Goal: Task Accomplishment & Management: Use online tool/utility

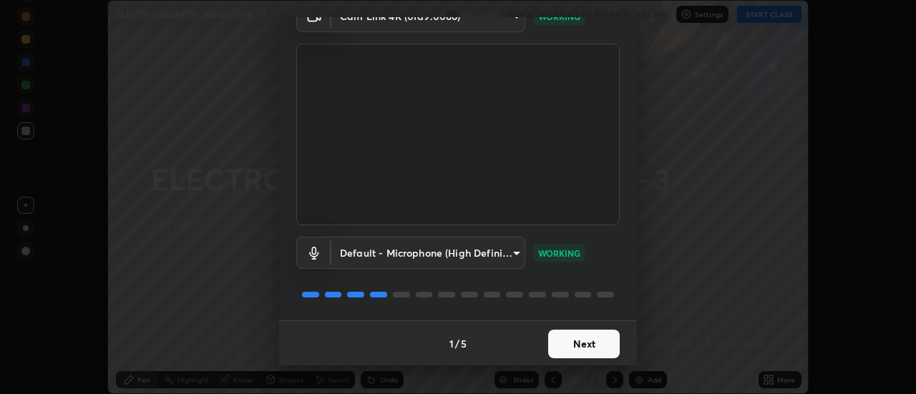
scroll to position [75, 0]
click at [582, 339] on button "Next" at bounding box center [584, 343] width 72 height 29
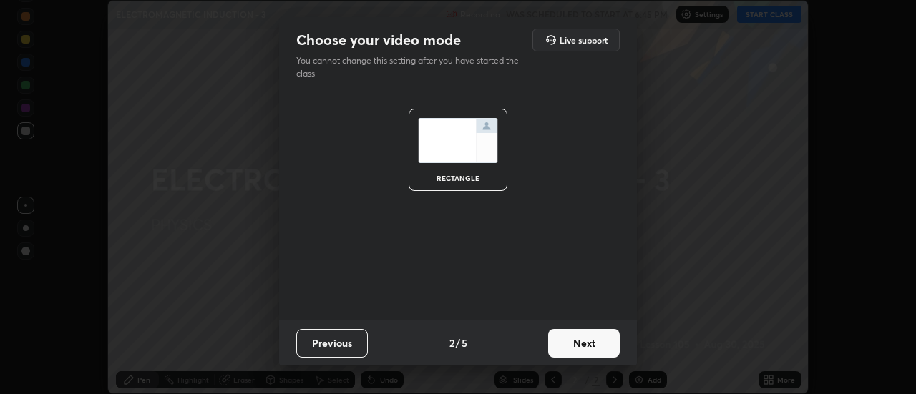
click at [586, 348] on button "Next" at bounding box center [584, 343] width 72 height 29
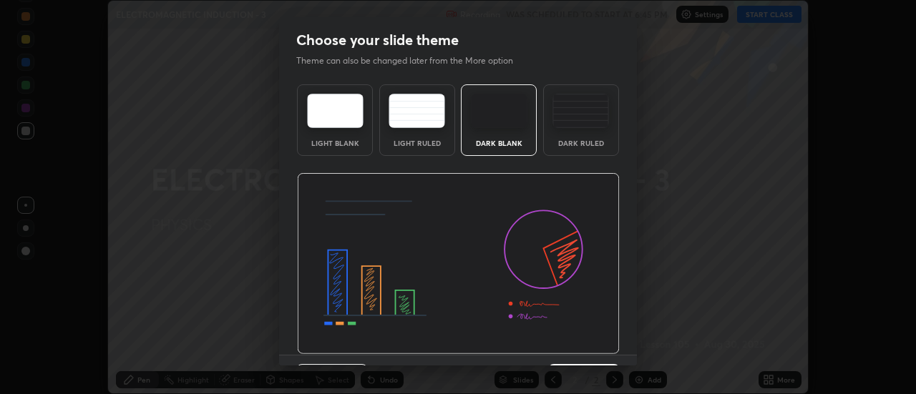
scroll to position [35, 0]
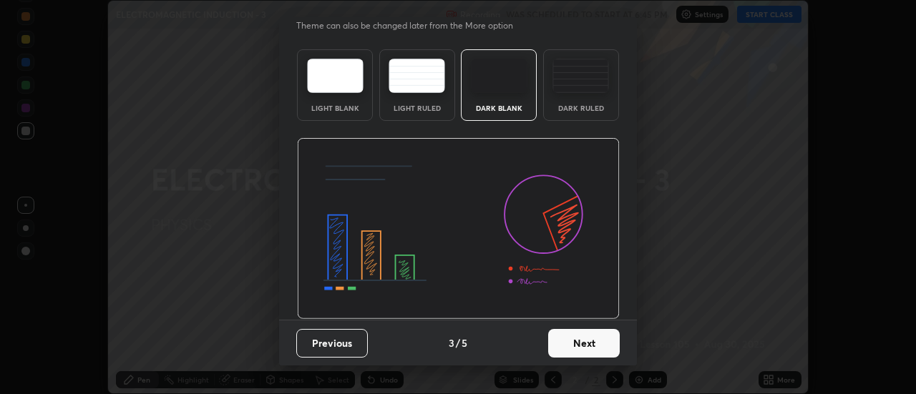
click at [595, 356] on button "Next" at bounding box center [584, 343] width 72 height 29
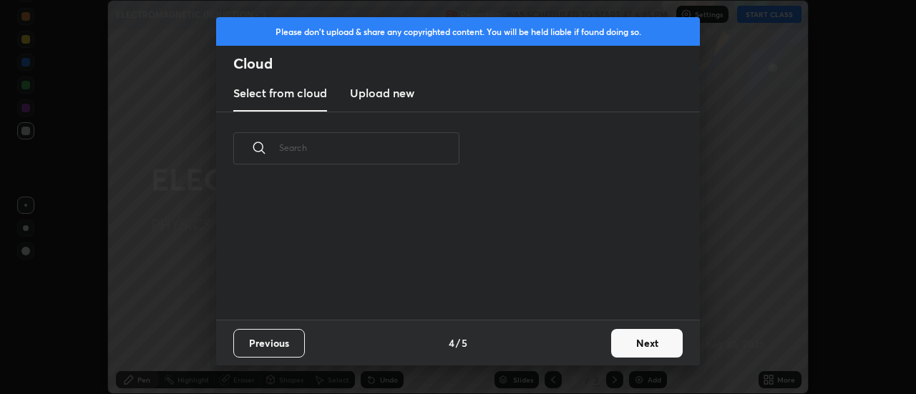
scroll to position [0, 0]
click at [618, 349] on button "Next" at bounding box center [647, 343] width 72 height 29
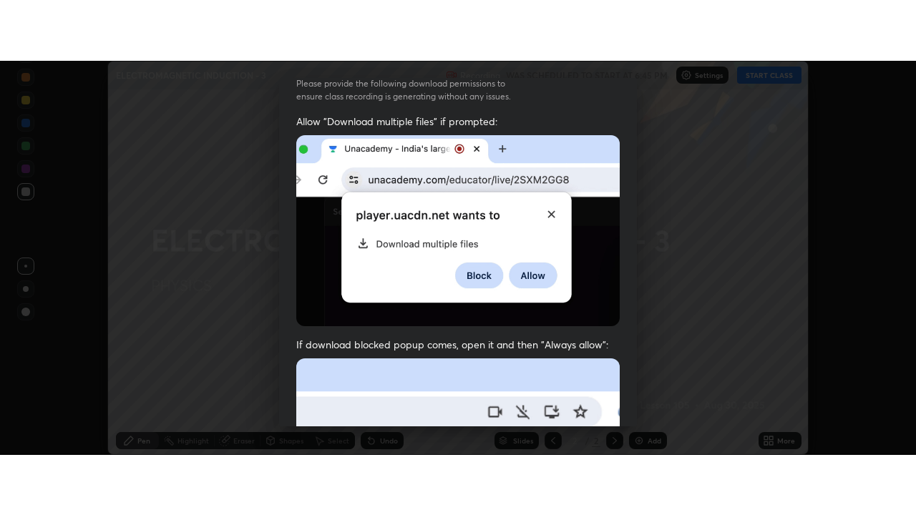
scroll to position [367, 0]
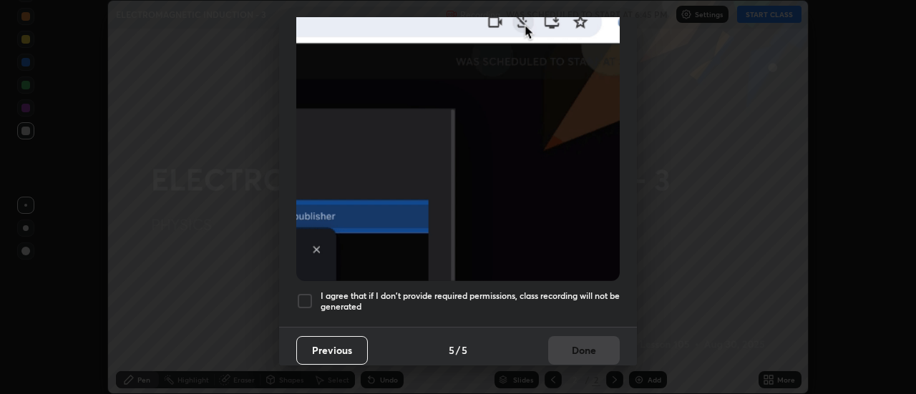
click at [311, 298] on div at bounding box center [304, 301] width 17 height 17
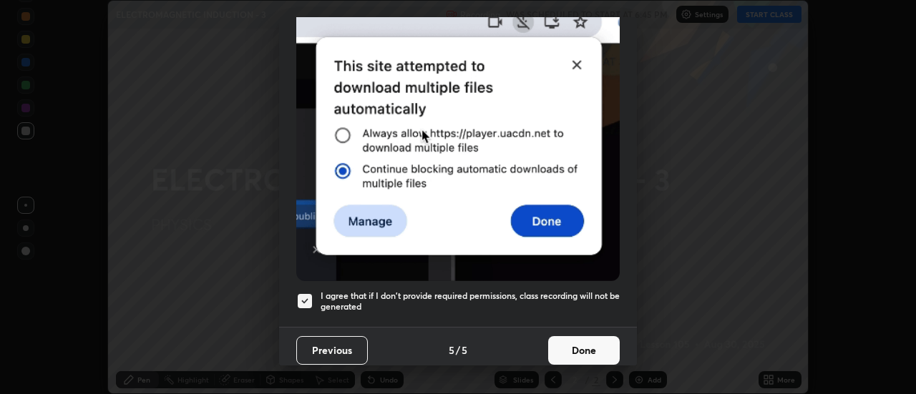
click at [569, 336] on button "Done" at bounding box center [584, 350] width 72 height 29
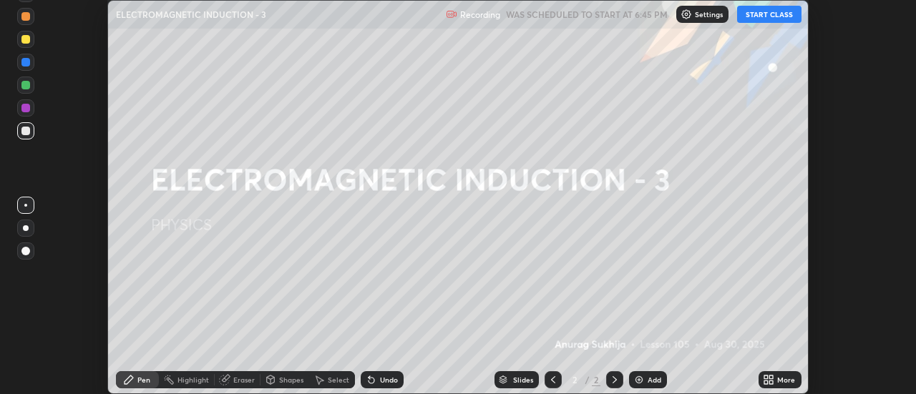
click at [766, 19] on button "START CLASS" at bounding box center [769, 14] width 64 height 17
click at [775, 381] on div "More" at bounding box center [780, 379] width 43 height 17
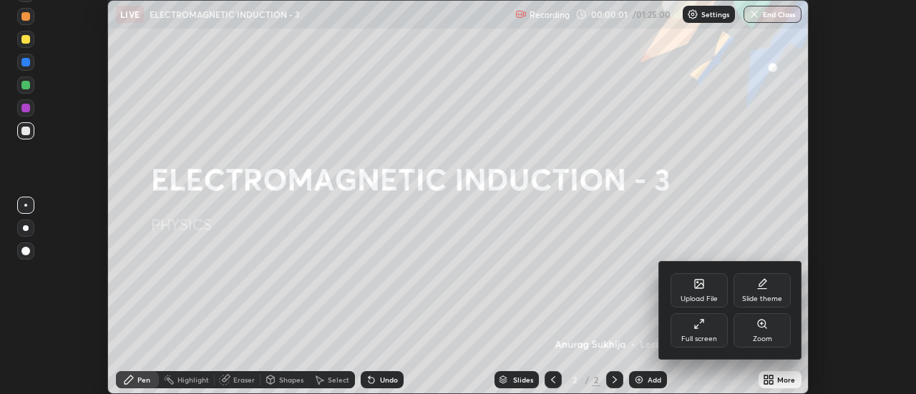
click at [706, 327] on div "Full screen" at bounding box center [699, 330] width 57 height 34
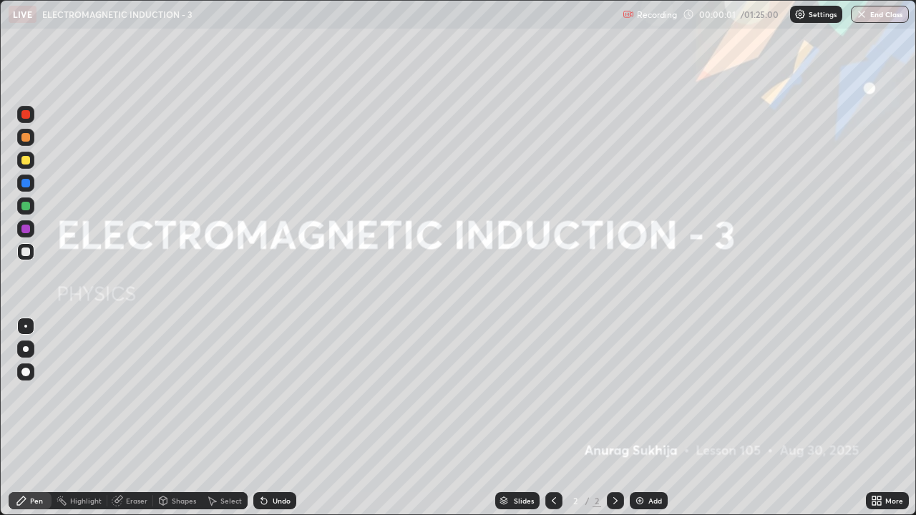
scroll to position [515, 916]
click at [649, 394] on div "Add" at bounding box center [655, 500] width 14 height 7
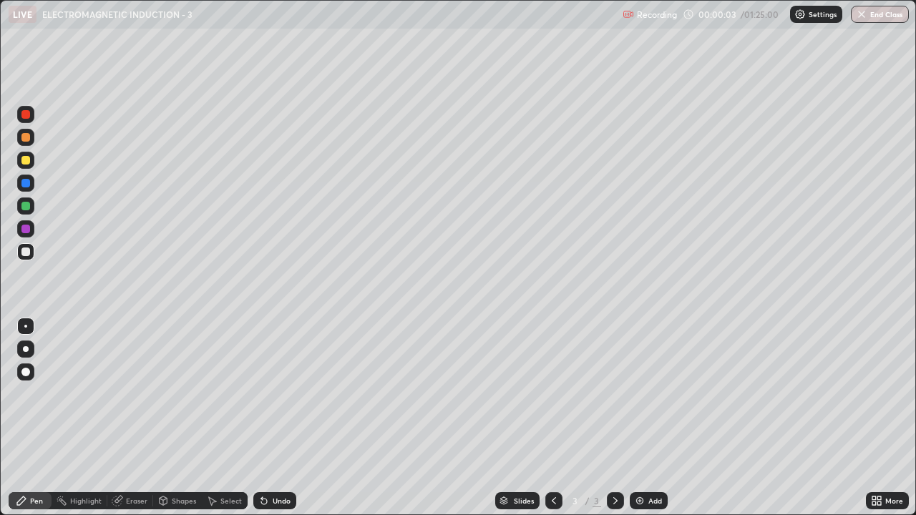
click at [29, 251] on div at bounding box center [25, 252] width 9 height 9
click at [24, 249] on div at bounding box center [25, 252] width 9 height 9
click at [27, 167] on div at bounding box center [25, 160] width 17 height 17
click at [23, 163] on div at bounding box center [25, 160] width 9 height 9
click at [26, 253] on div at bounding box center [25, 252] width 9 height 9
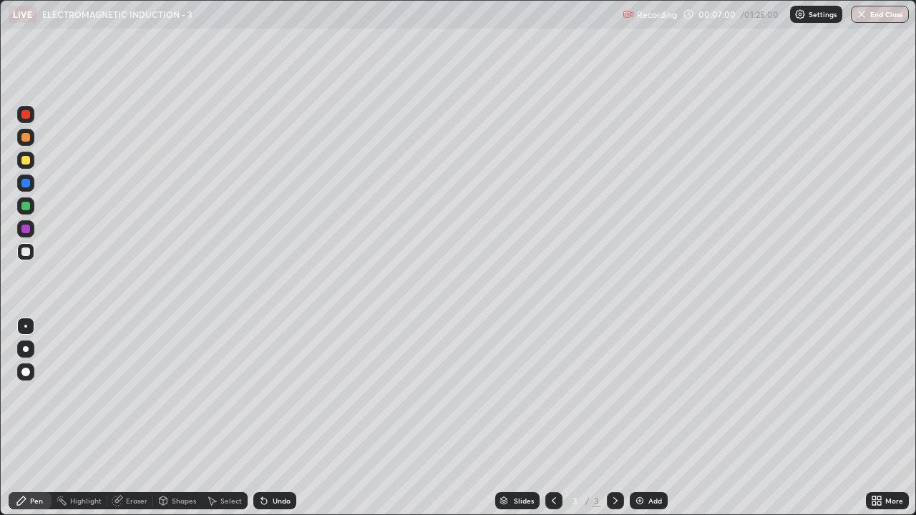
click at [23, 251] on div at bounding box center [25, 252] width 9 height 9
click at [29, 161] on div at bounding box center [25, 160] width 9 height 9
click at [261, 394] on icon at bounding box center [264, 502] width 6 height 6
click at [269, 394] on div "Undo" at bounding box center [274, 500] width 43 height 17
click at [268, 394] on div "Undo" at bounding box center [274, 500] width 43 height 17
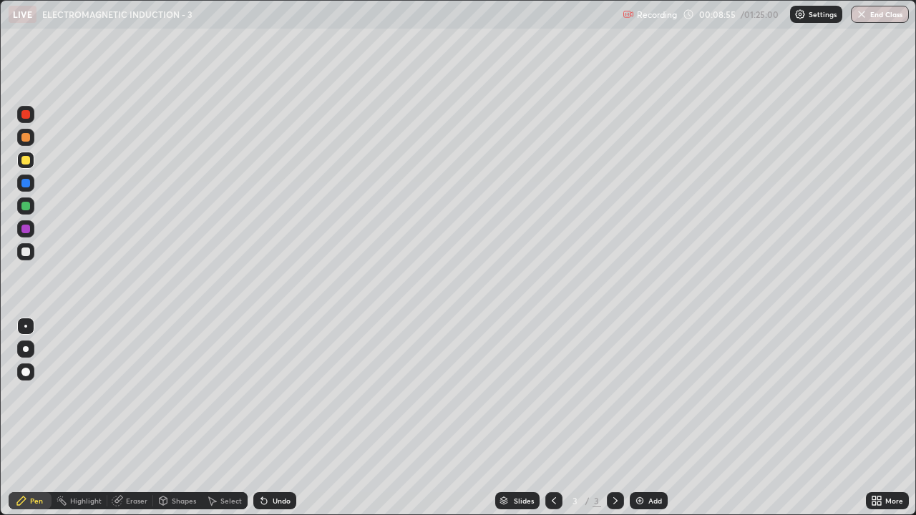
click at [281, 394] on div "Undo" at bounding box center [282, 500] width 18 height 7
click at [26, 252] on div at bounding box center [25, 252] width 9 height 9
click at [276, 394] on div "Undo" at bounding box center [274, 500] width 43 height 17
click at [275, 394] on div "Undo" at bounding box center [274, 500] width 43 height 17
click at [277, 394] on div "Undo" at bounding box center [274, 500] width 43 height 17
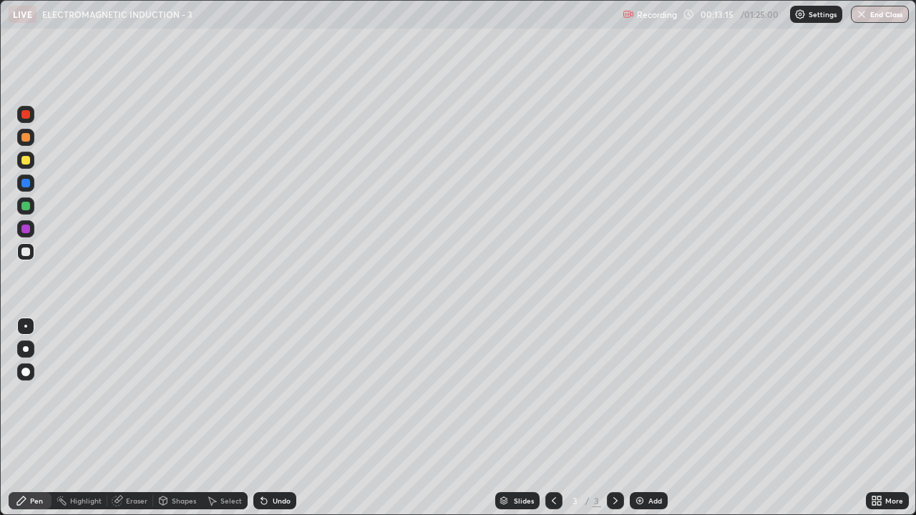
click at [28, 157] on div at bounding box center [25, 160] width 9 height 9
click at [654, 394] on div "Add" at bounding box center [649, 500] width 38 height 17
click at [28, 252] on div at bounding box center [25, 252] width 9 height 9
click at [23, 157] on div at bounding box center [25, 160] width 9 height 9
click at [24, 162] on div at bounding box center [25, 160] width 9 height 9
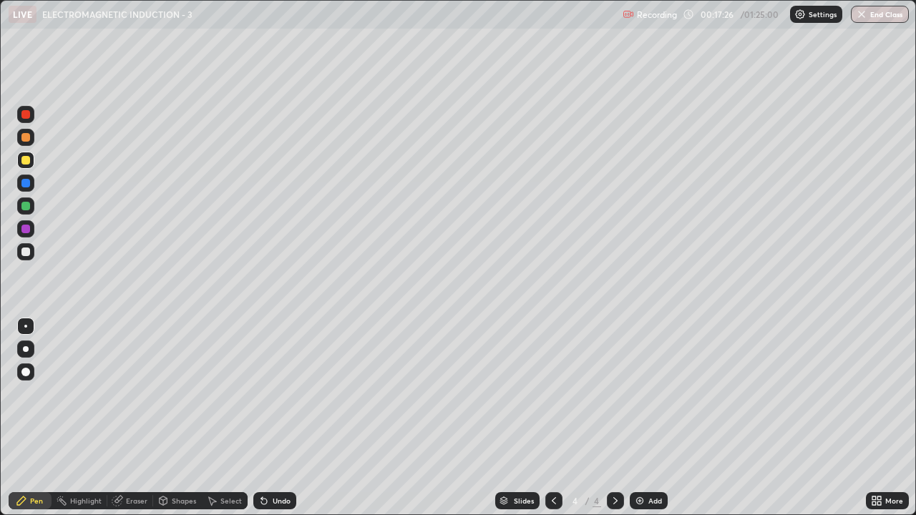
click at [19, 160] on div at bounding box center [25, 160] width 17 height 17
click at [276, 394] on div "Undo" at bounding box center [282, 500] width 18 height 7
click at [278, 394] on div "Undo" at bounding box center [282, 500] width 18 height 7
click at [280, 394] on div "Undo" at bounding box center [282, 500] width 18 height 7
click at [281, 394] on div "Undo" at bounding box center [282, 500] width 18 height 7
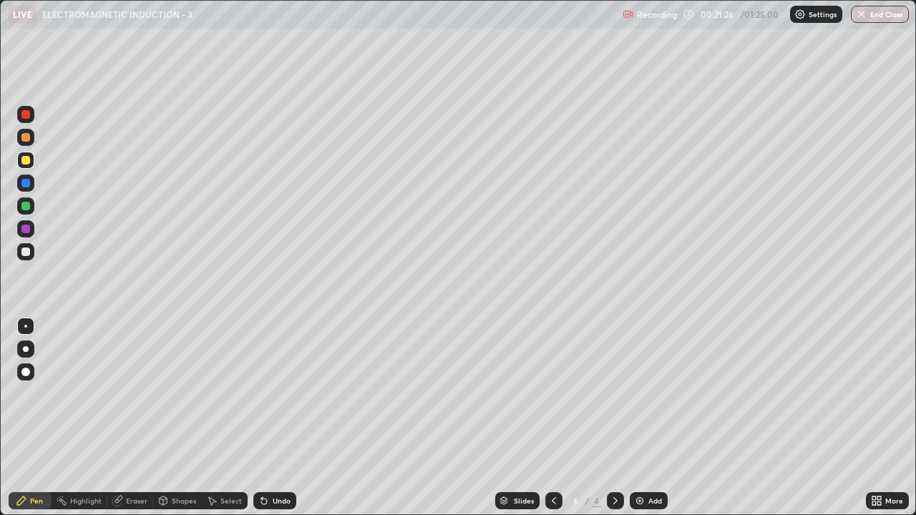
click at [218, 394] on div "Select" at bounding box center [225, 500] width 46 height 17
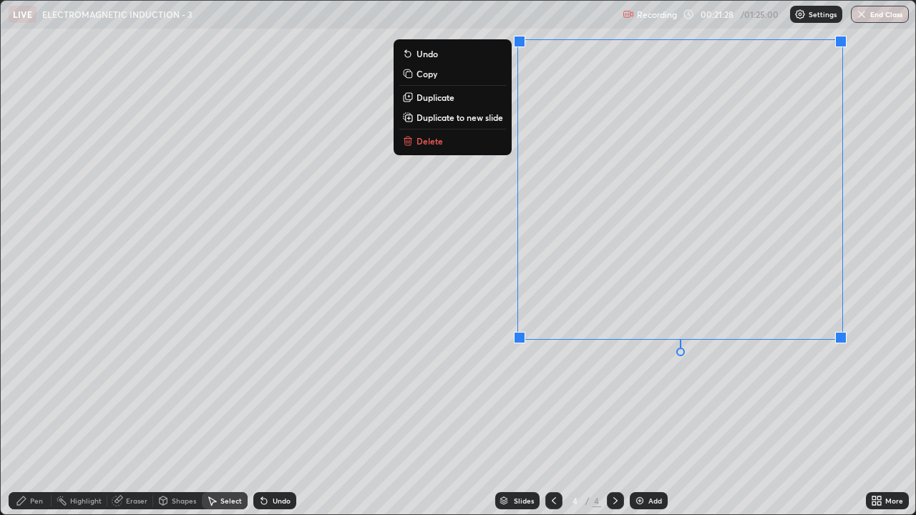
click at [433, 115] on p "Duplicate to new slide" at bounding box center [460, 117] width 87 height 11
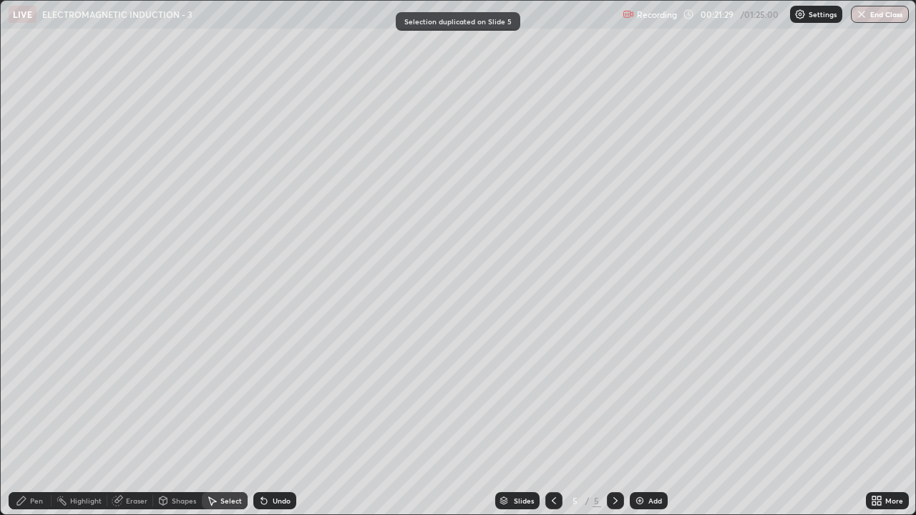
click at [35, 394] on div "Pen" at bounding box center [30, 500] width 43 height 17
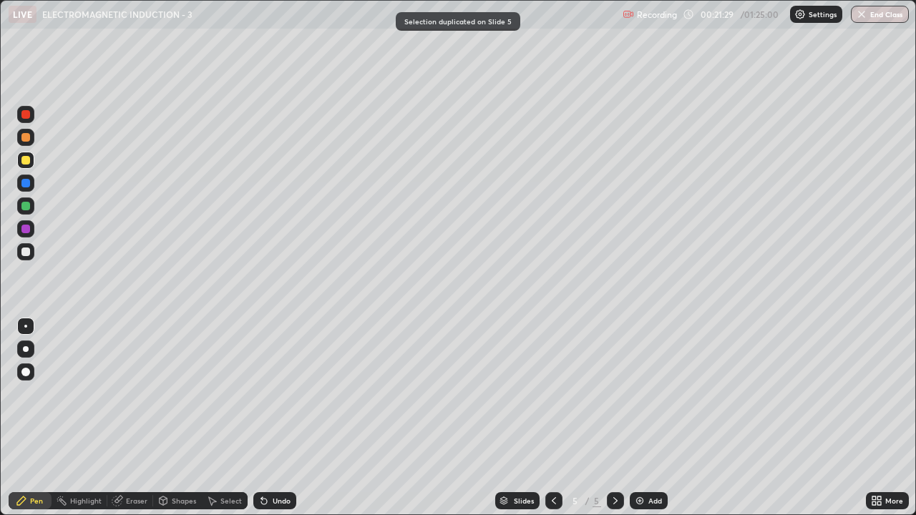
click at [26, 253] on div at bounding box center [25, 252] width 9 height 9
click at [280, 394] on div "Undo" at bounding box center [282, 500] width 18 height 7
click at [236, 394] on div "Select" at bounding box center [230, 500] width 21 height 7
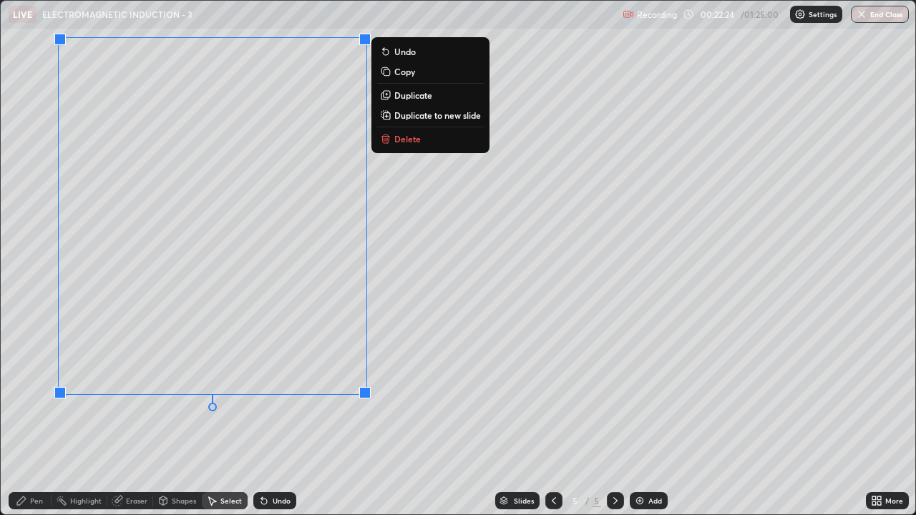
click at [419, 113] on p "Duplicate to new slide" at bounding box center [437, 115] width 87 height 11
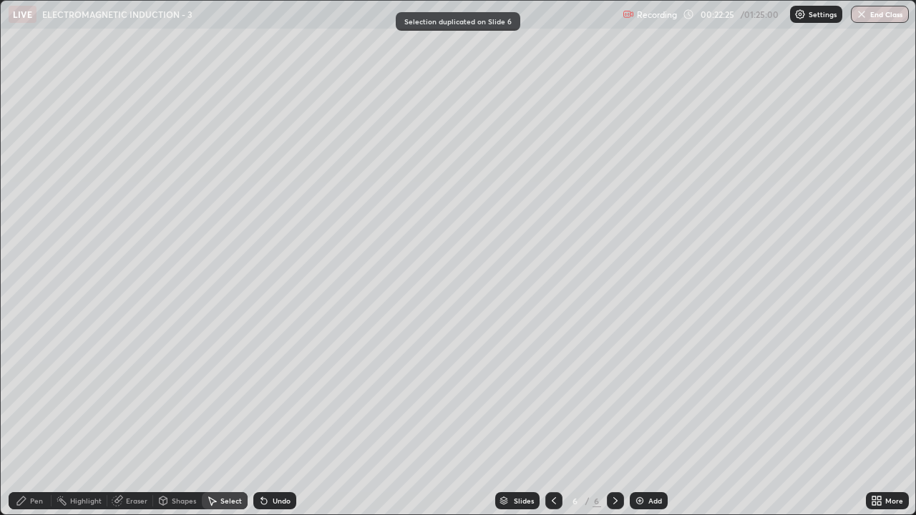
click at [38, 394] on div "Pen" at bounding box center [36, 500] width 13 height 7
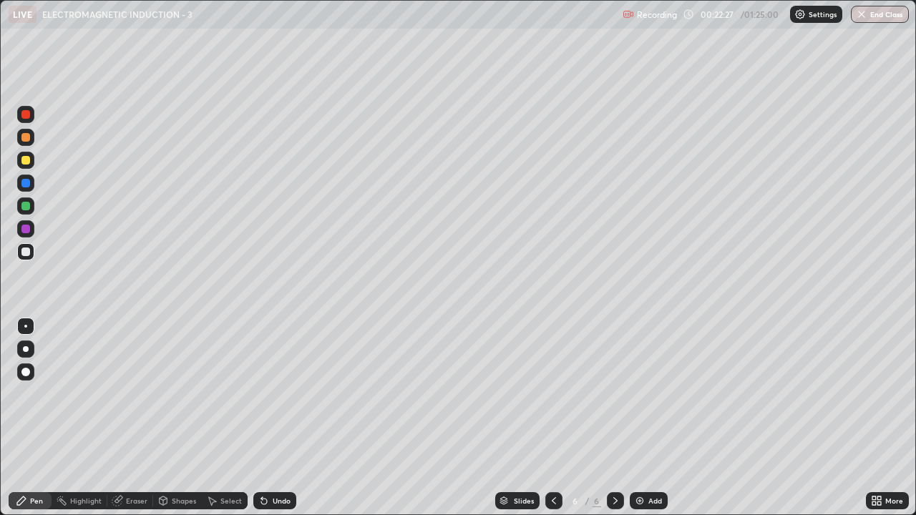
click at [26, 252] on div at bounding box center [25, 252] width 9 height 9
click at [273, 394] on div "Undo" at bounding box center [282, 500] width 18 height 7
click at [23, 157] on div at bounding box center [25, 160] width 9 height 9
click at [120, 394] on icon at bounding box center [117, 500] width 11 height 11
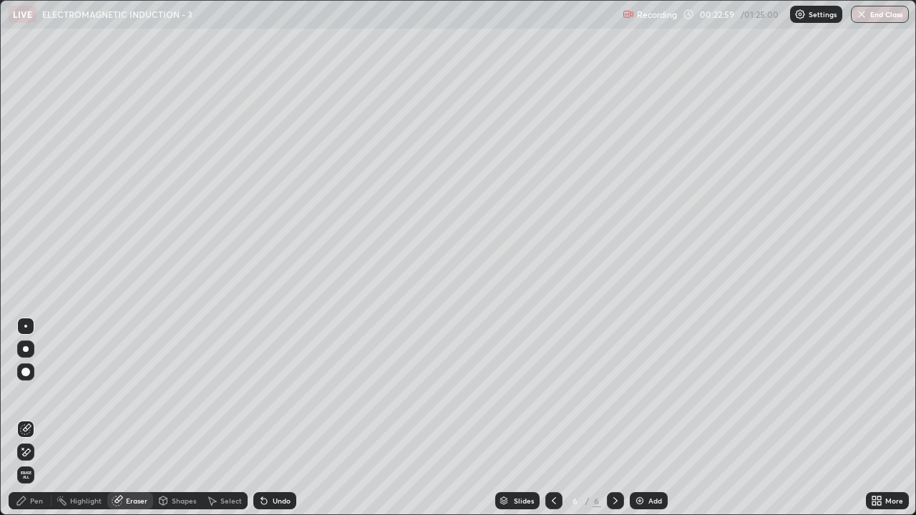
click at [31, 394] on div "Pen" at bounding box center [30, 500] width 43 height 17
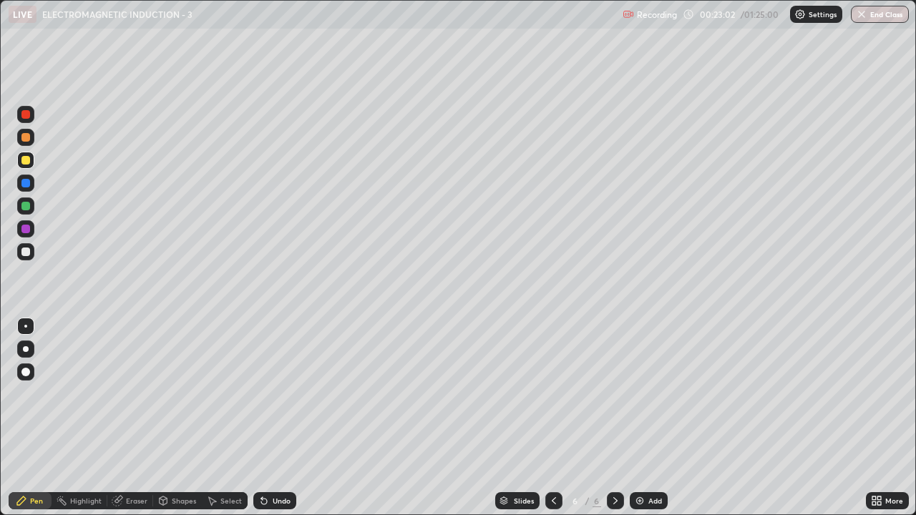
click at [32, 260] on div at bounding box center [25, 251] width 17 height 23
click at [24, 253] on div at bounding box center [25, 252] width 9 height 9
click at [28, 158] on div at bounding box center [25, 160] width 9 height 9
click at [31, 157] on div at bounding box center [25, 160] width 17 height 17
click at [261, 394] on icon at bounding box center [264, 502] width 6 height 6
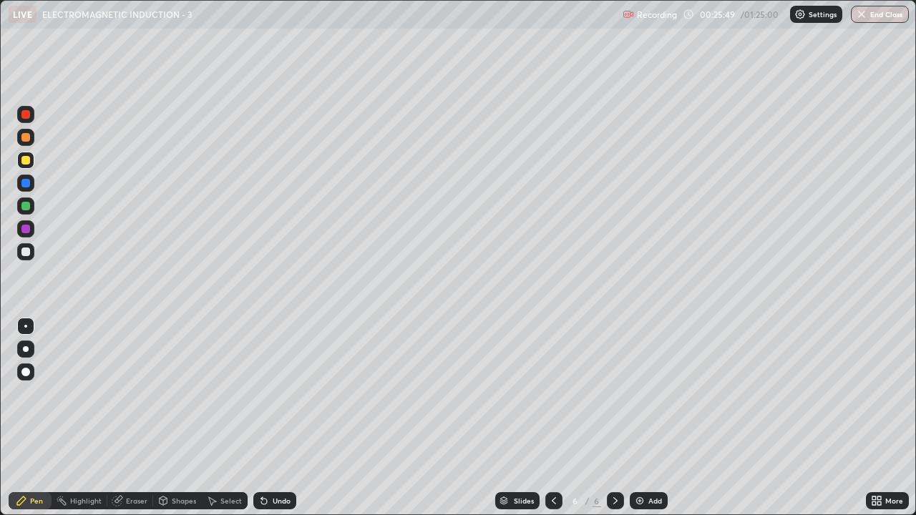
click at [263, 394] on icon at bounding box center [263, 500] width 11 height 11
click at [261, 394] on icon at bounding box center [261, 497] width 1 height 1
click at [262, 394] on icon at bounding box center [264, 502] width 6 height 6
click at [267, 394] on icon at bounding box center [263, 500] width 11 height 11
click at [268, 394] on div "Undo" at bounding box center [274, 500] width 43 height 17
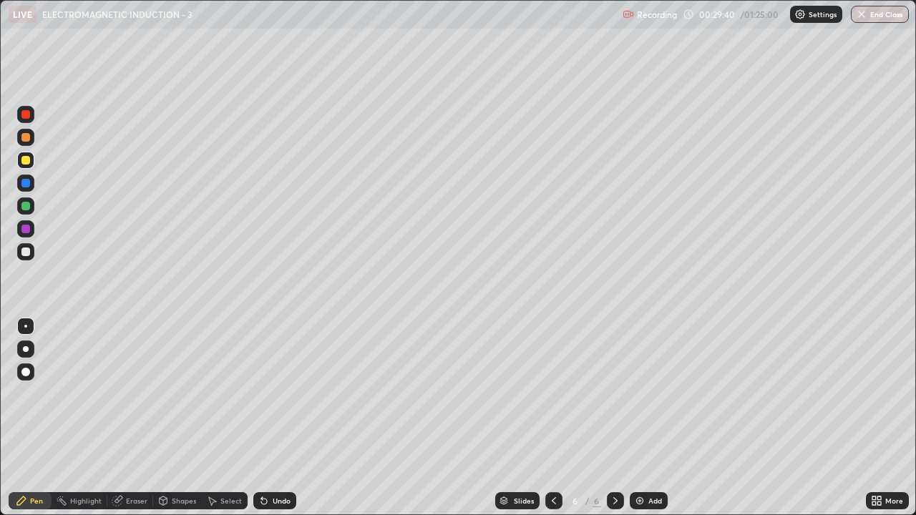
click at [233, 394] on div "Select" at bounding box center [230, 500] width 21 height 7
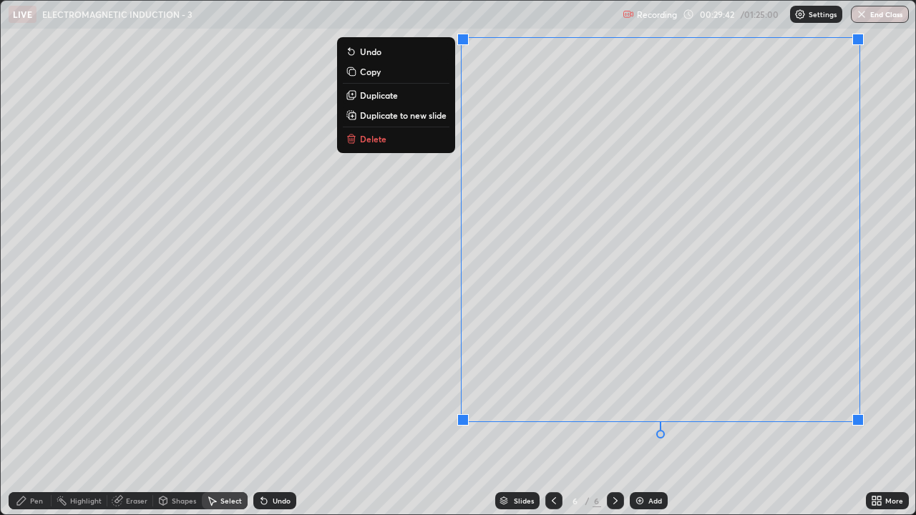
click at [366, 117] on p "Duplicate to new slide" at bounding box center [403, 115] width 87 height 11
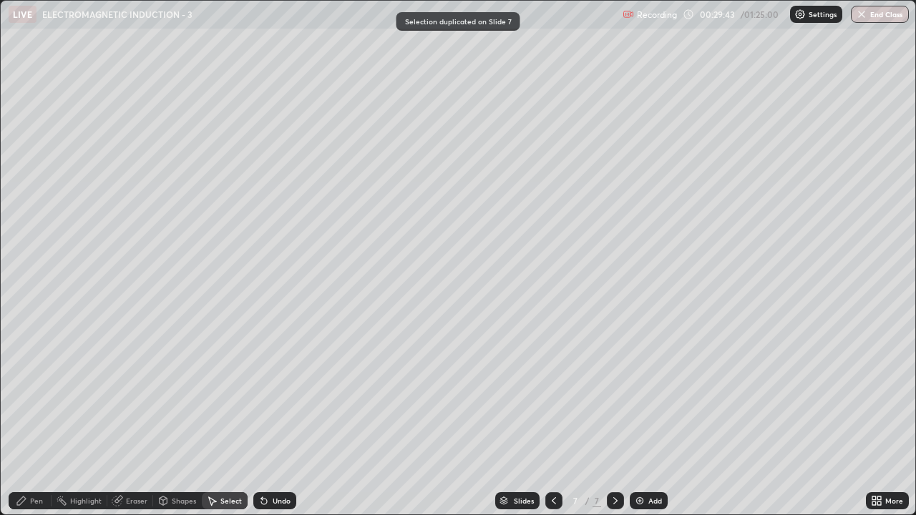
click at [30, 394] on div "Pen" at bounding box center [36, 500] width 13 height 7
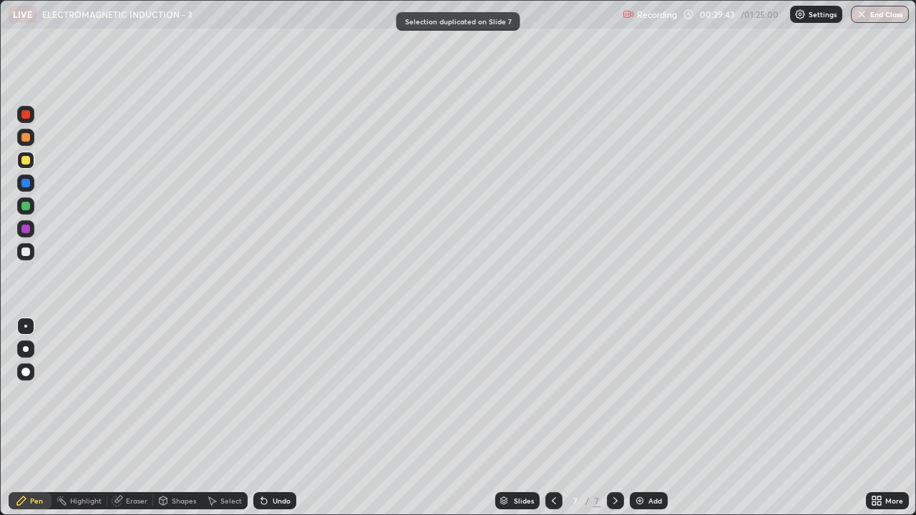
click at [31, 251] on div at bounding box center [25, 251] width 17 height 17
click at [266, 394] on icon at bounding box center [263, 500] width 11 height 11
click at [261, 394] on icon at bounding box center [261, 497] width 1 height 1
click at [206, 394] on icon at bounding box center [211, 500] width 11 height 11
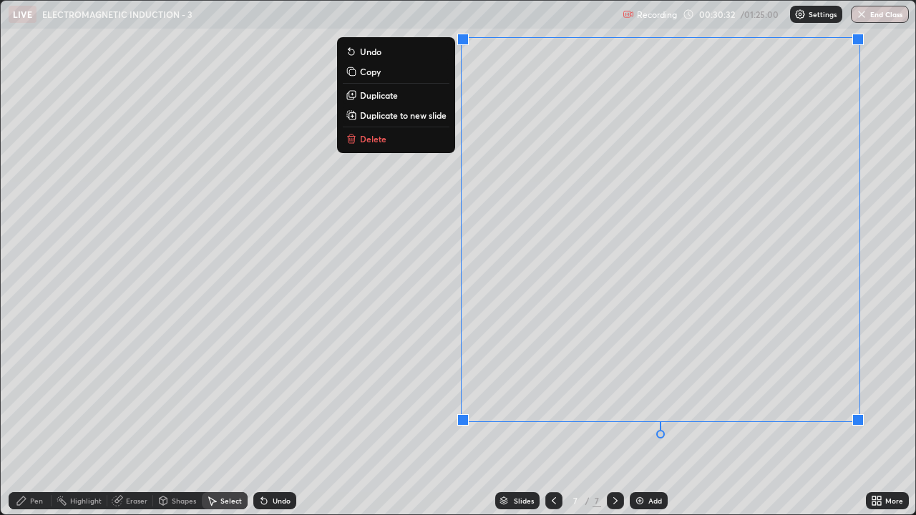
click at [443, 143] on button "Delete" at bounding box center [396, 138] width 107 height 17
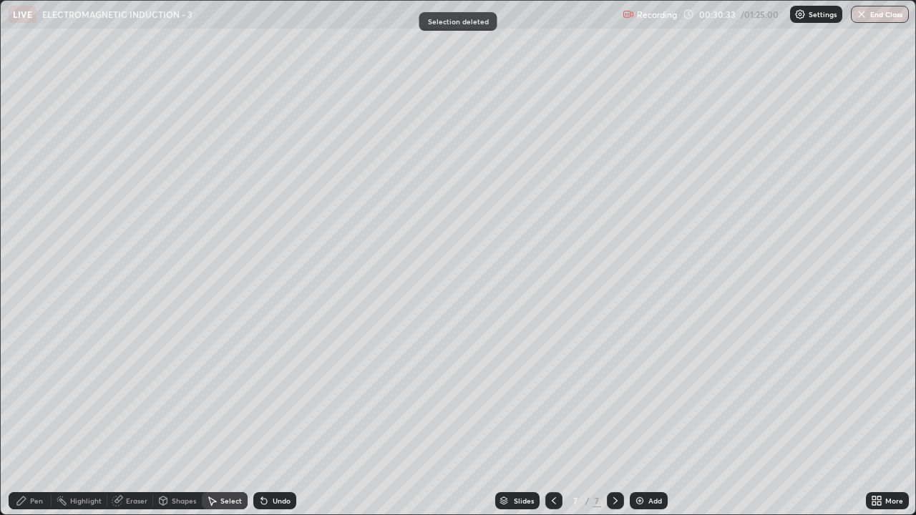
click at [44, 394] on div "Pen" at bounding box center [30, 500] width 43 height 17
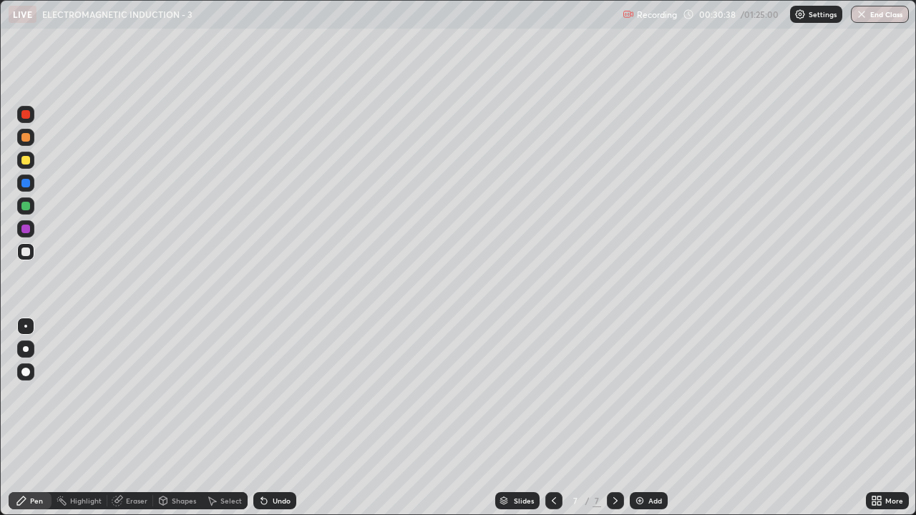
click at [276, 394] on div "Undo" at bounding box center [282, 500] width 18 height 7
click at [271, 394] on div "Undo" at bounding box center [274, 500] width 43 height 17
click at [21, 162] on div at bounding box center [25, 160] width 9 height 9
click at [19, 253] on div at bounding box center [25, 251] width 17 height 17
click at [23, 160] on div at bounding box center [25, 160] width 9 height 9
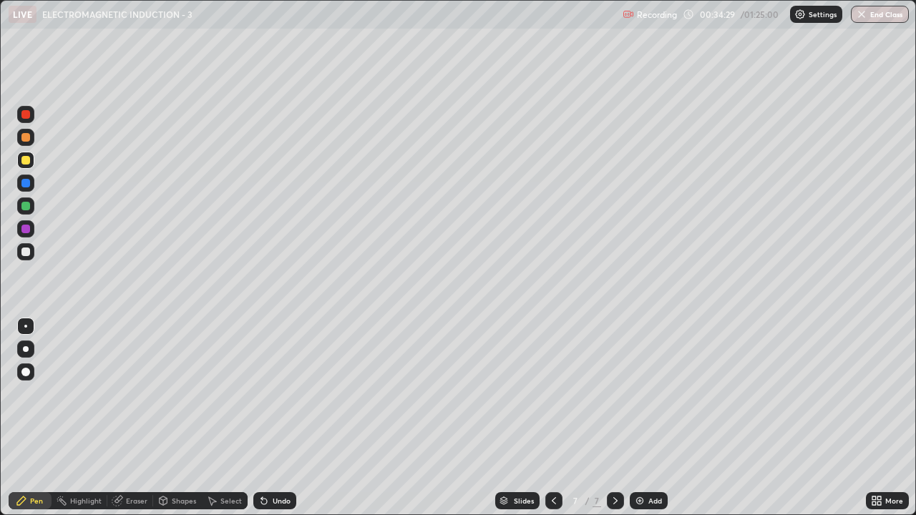
click at [263, 394] on icon at bounding box center [264, 502] width 6 height 6
click at [29, 254] on div at bounding box center [25, 252] width 9 height 9
click at [28, 161] on div at bounding box center [25, 160] width 9 height 9
click at [26, 256] on div at bounding box center [25, 252] width 9 height 9
click at [28, 160] on div at bounding box center [25, 160] width 9 height 9
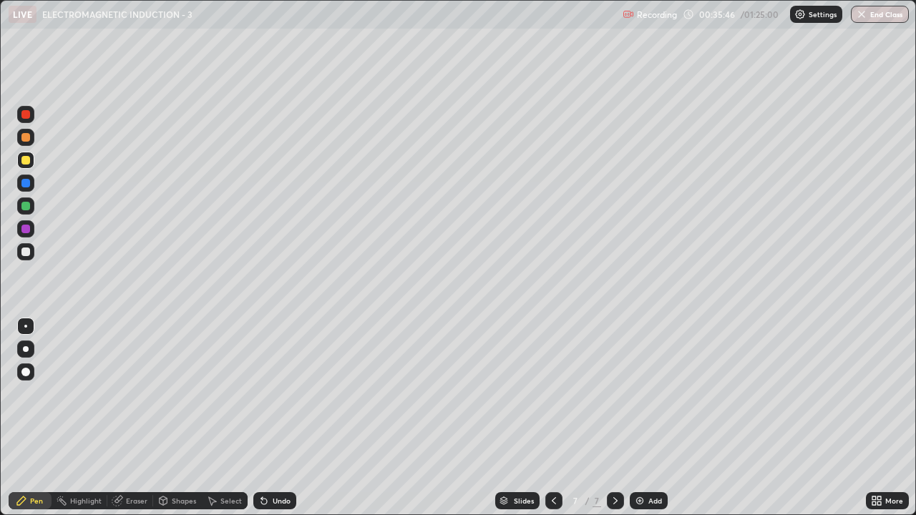
click at [26, 251] on div at bounding box center [25, 252] width 9 height 9
click at [28, 157] on div at bounding box center [25, 160] width 9 height 9
click at [214, 394] on icon at bounding box center [211, 500] width 11 height 11
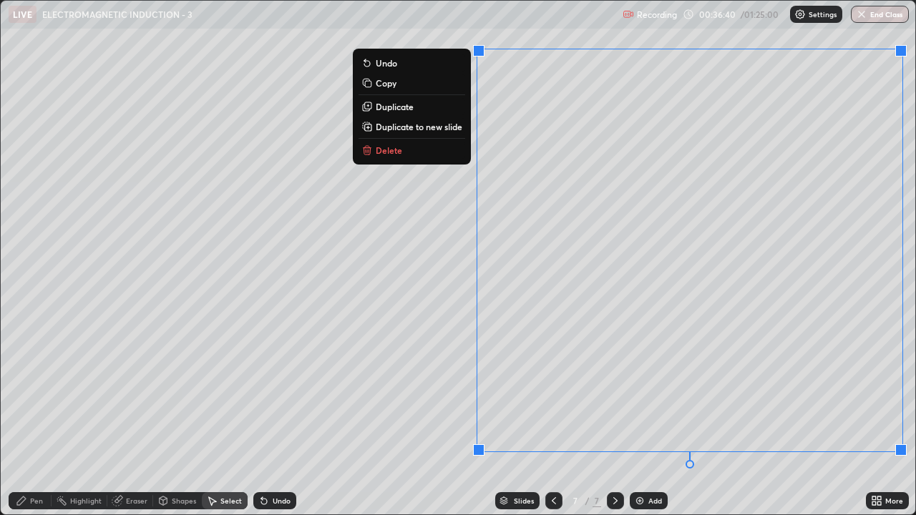
click at [384, 122] on p "Duplicate to new slide" at bounding box center [419, 126] width 87 height 11
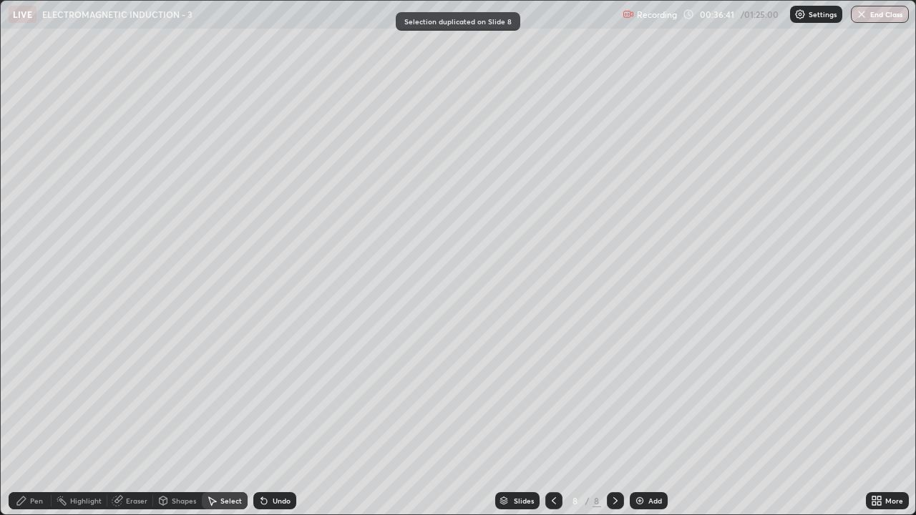
click at [47, 394] on div "Pen" at bounding box center [30, 500] width 43 height 17
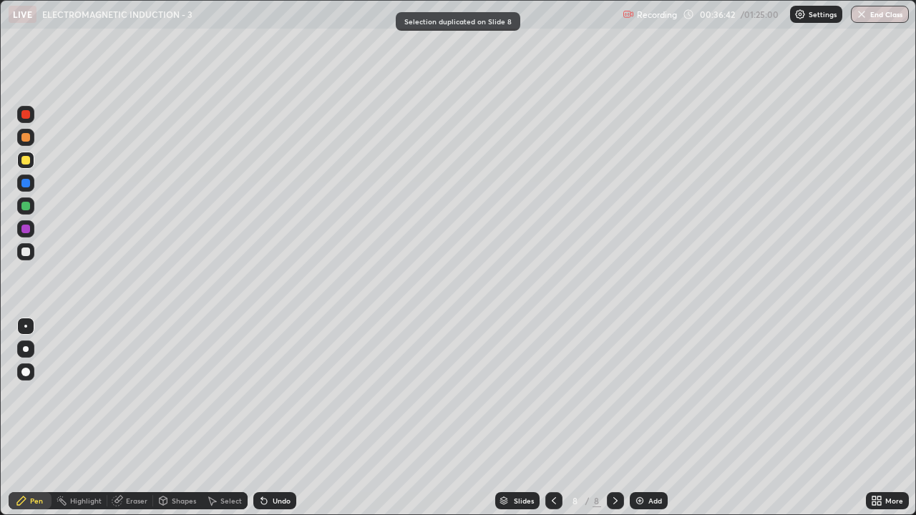
click at [23, 255] on div at bounding box center [25, 252] width 9 height 9
click at [273, 394] on div "Undo" at bounding box center [282, 500] width 18 height 7
click at [27, 159] on div at bounding box center [25, 160] width 9 height 9
click at [33, 157] on div at bounding box center [25, 160] width 17 height 17
click at [286, 394] on div "Undo" at bounding box center [282, 500] width 18 height 7
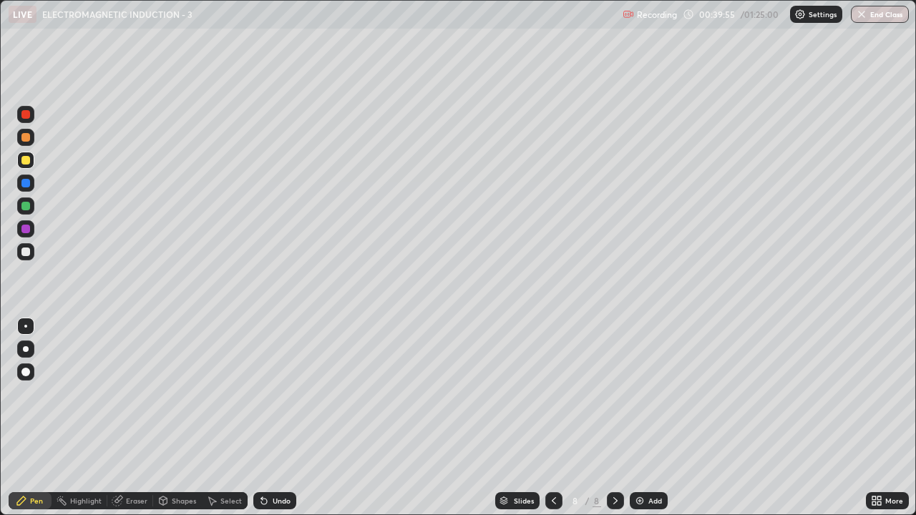
click at [285, 394] on div "Undo" at bounding box center [274, 500] width 43 height 17
click at [286, 394] on div "Undo" at bounding box center [282, 500] width 18 height 7
click at [276, 394] on div "Undo" at bounding box center [282, 500] width 18 height 7
click at [271, 394] on div "Undo" at bounding box center [274, 500] width 43 height 17
click at [141, 394] on div "Eraser" at bounding box center [136, 500] width 21 height 7
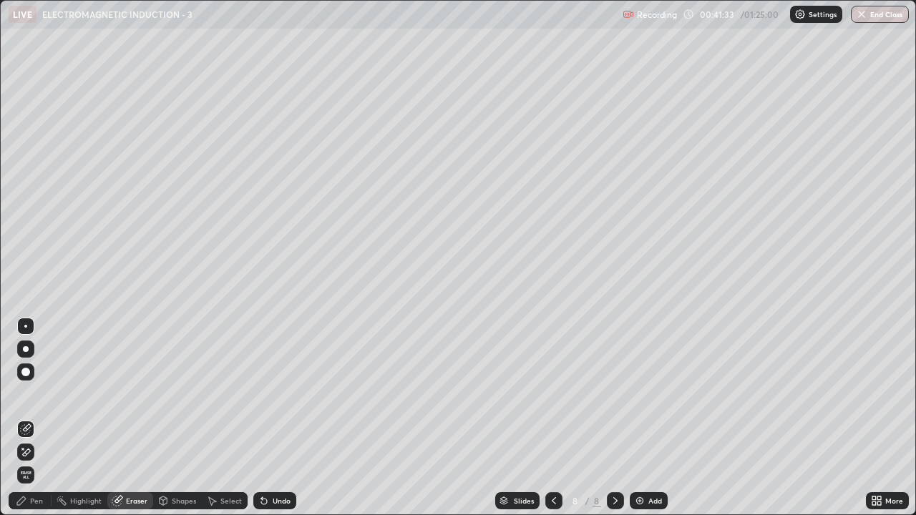
click at [26, 394] on div "Pen" at bounding box center [30, 500] width 43 height 17
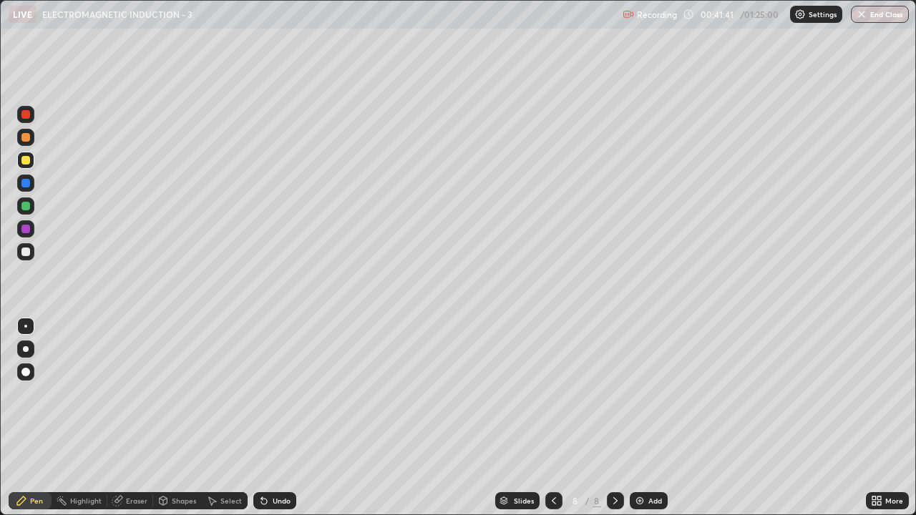
click at [125, 394] on div "Eraser" at bounding box center [130, 500] width 46 height 17
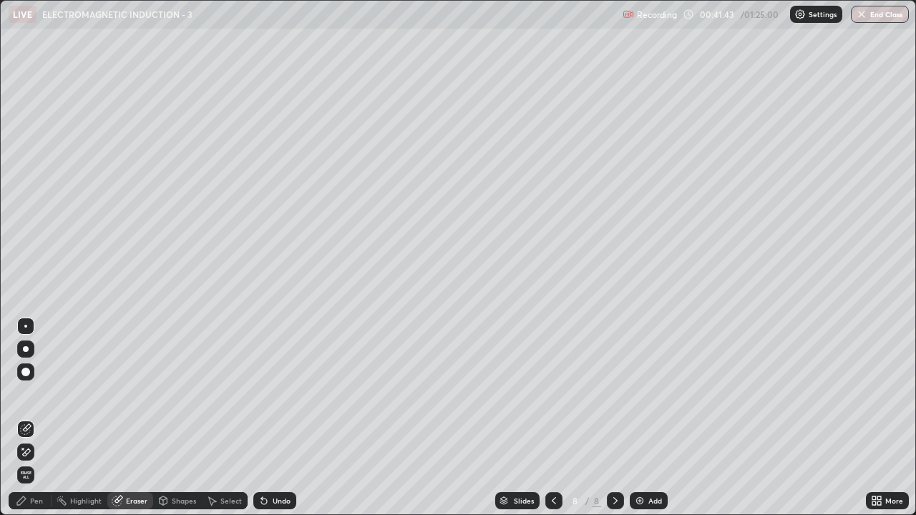
click at [28, 394] on div "Pen" at bounding box center [30, 500] width 43 height 17
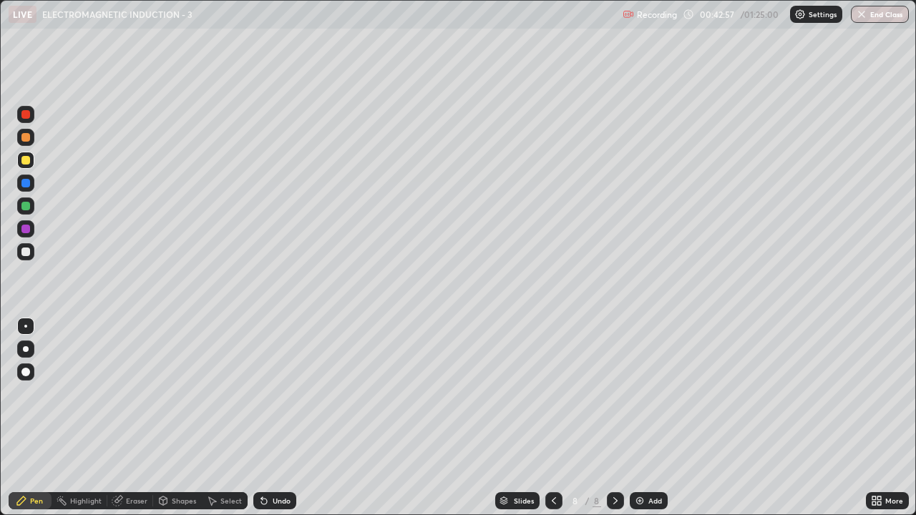
click at [267, 394] on icon at bounding box center [263, 500] width 11 height 11
click at [238, 394] on div "Select" at bounding box center [225, 500] width 46 height 17
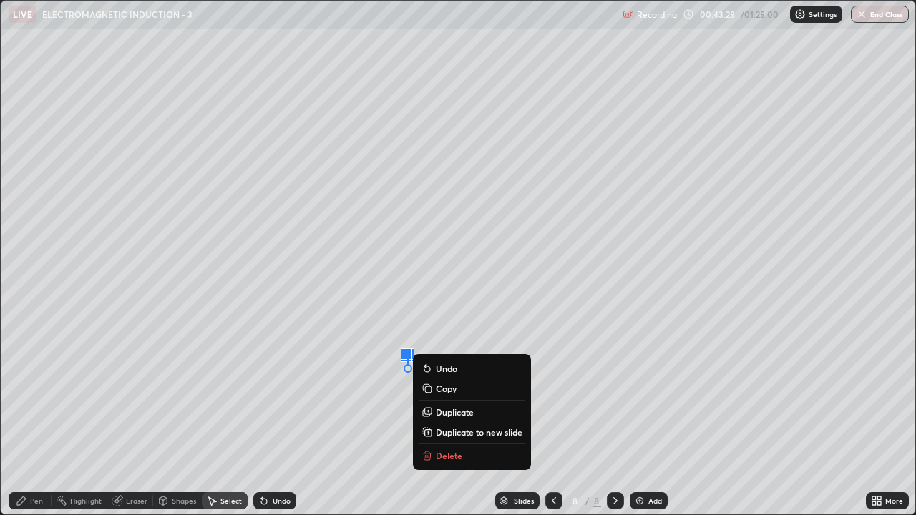
click at [42, 394] on div "Pen" at bounding box center [36, 500] width 13 height 7
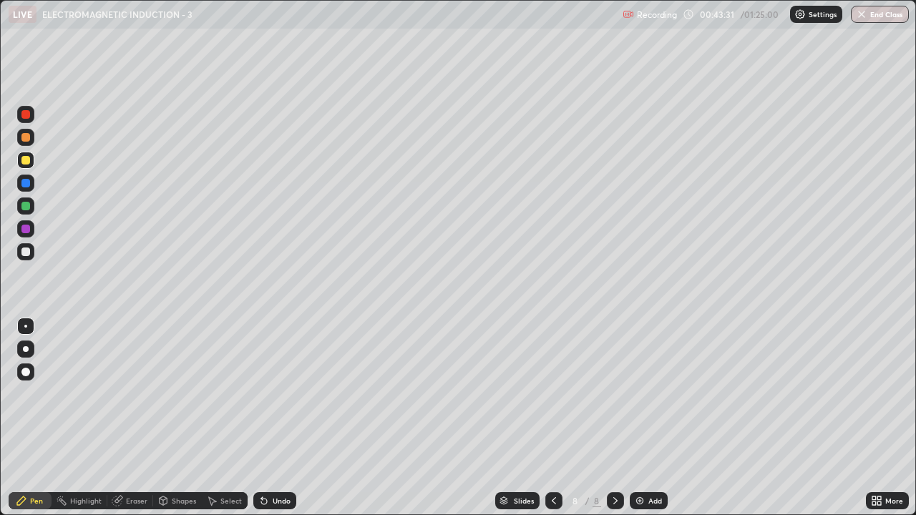
click at [29, 253] on div at bounding box center [25, 252] width 9 height 9
click at [240, 394] on div "Select" at bounding box center [225, 500] width 46 height 17
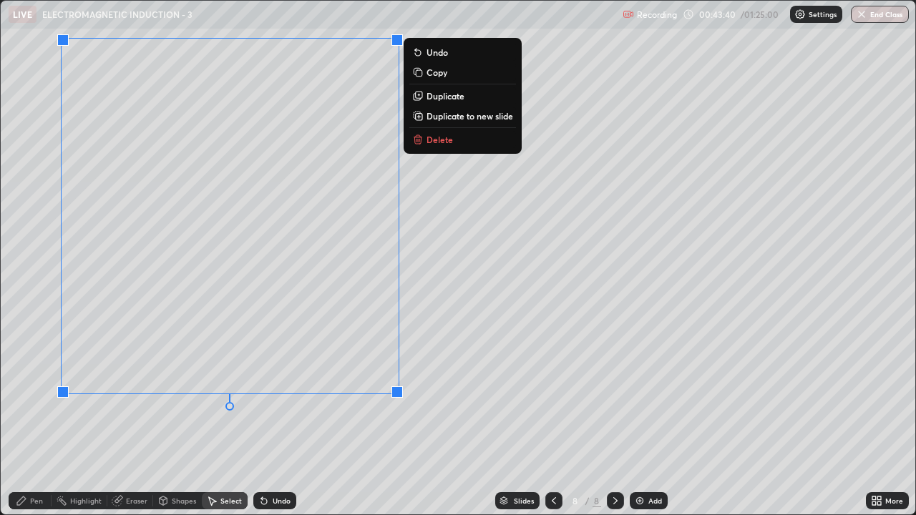
click at [470, 115] on p "Duplicate to new slide" at bounding box center [470, 115] width 87 height 11
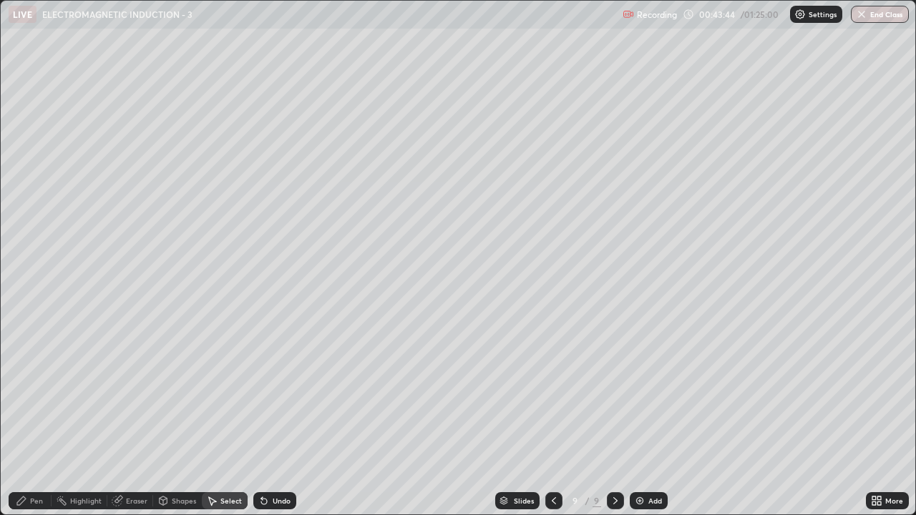
click at [32, 394] on div "Pen" at bounding box center [36, 500] width 13 height 7
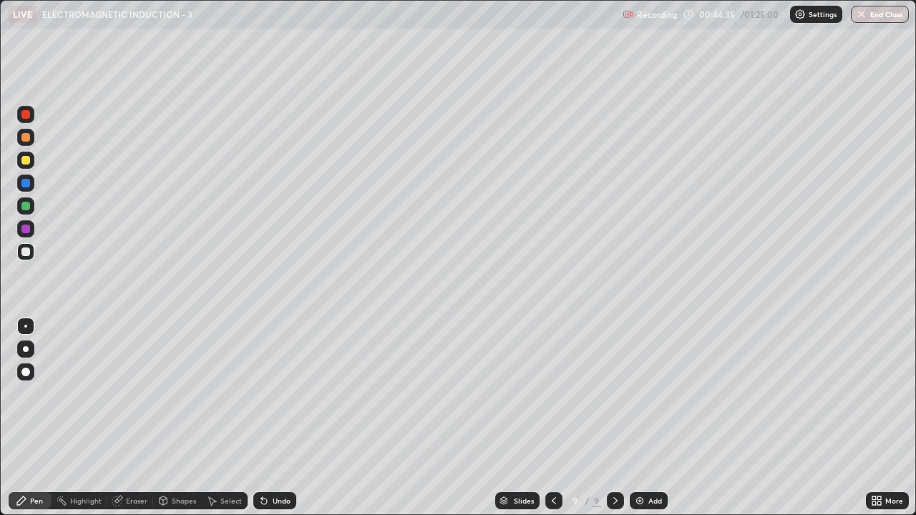
click at [272, 394] on div "Undo" at bounding box center [274, 500] width 43 height 17
click at [29, 163] on div at bounding box center [25, 160] width 9 height 9
click at [239, 394] on div "Select" at bounding box center [230, 500] width 21 height 7
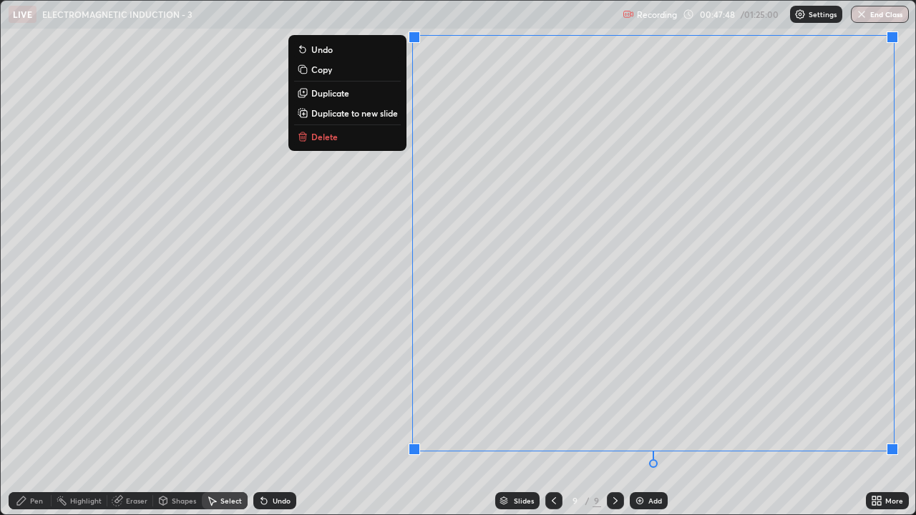
click at [371, 110] on p "Duplicate to new slide" at bounding box center [354, 112] width 87 height 11
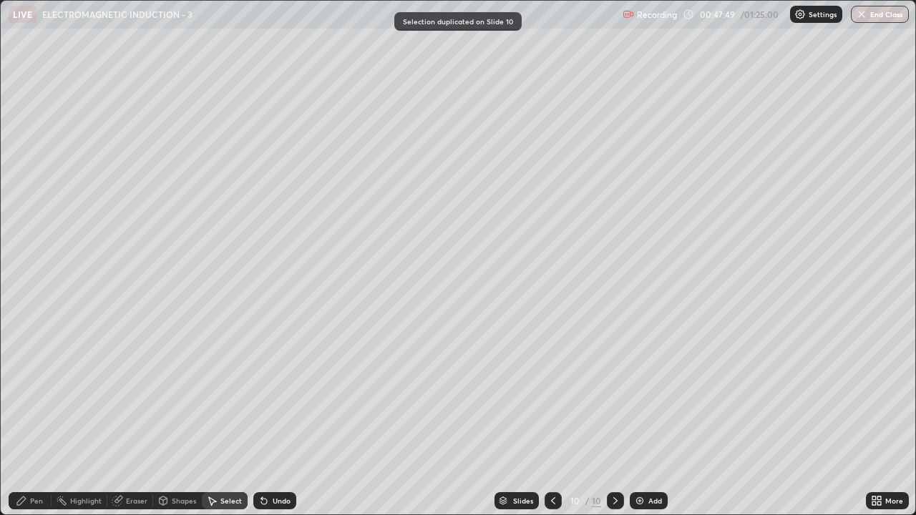
click at [36, 394] on div "Pen" at bounding box center [36, 500] width 13 height 7
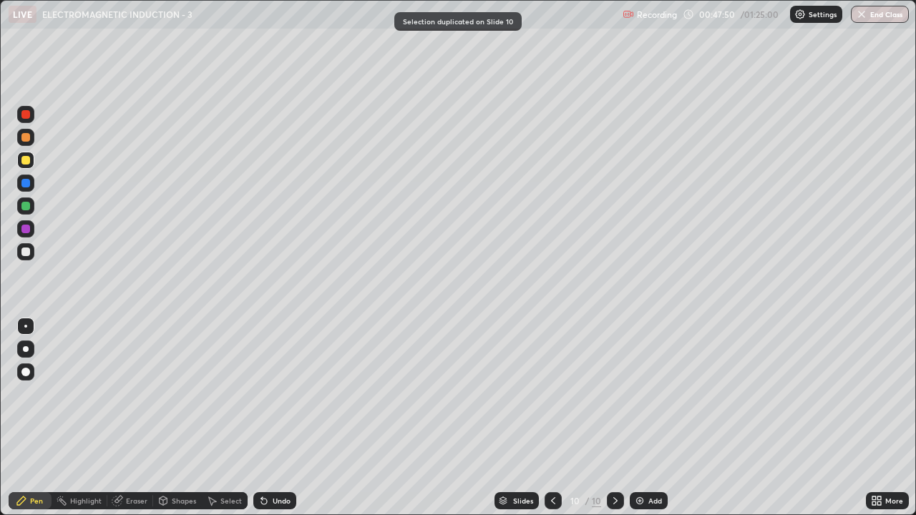
click at [26, 251] on div at bounding box center [25, 252] width 9 height 9
click at [280, 394] on div "Undo" at bounding box center [282, 500] width 18 height 7
click at [213, 394] on icon at bounding box center [211, 500] width 11 height 11
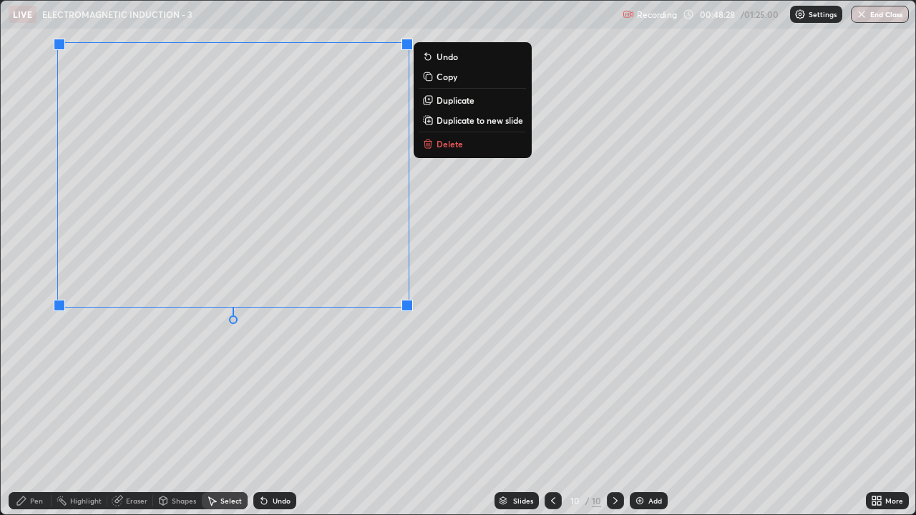
click at [452, 123] on p "Duplicate to new slide" at bounding box center [480, 120] width 87 height 11
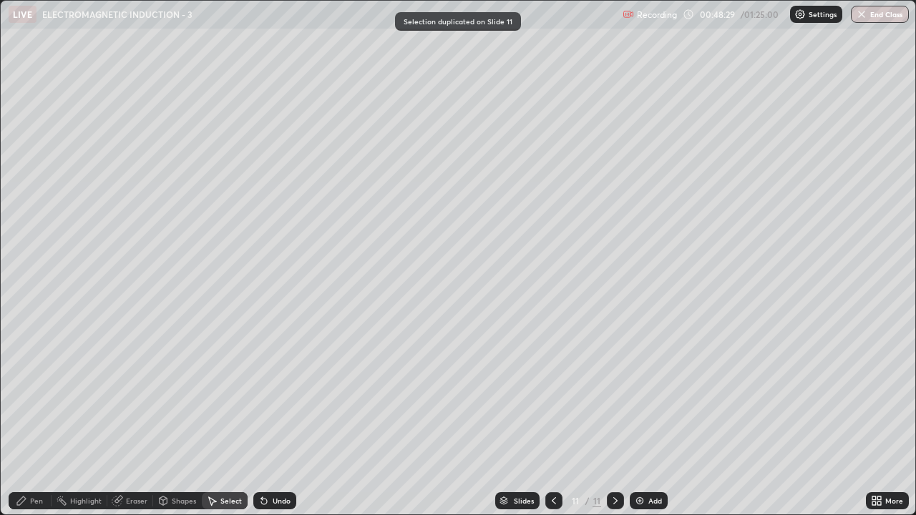
click at [551, 394] on icon at bounding box center [553, 500] width 11 height 11
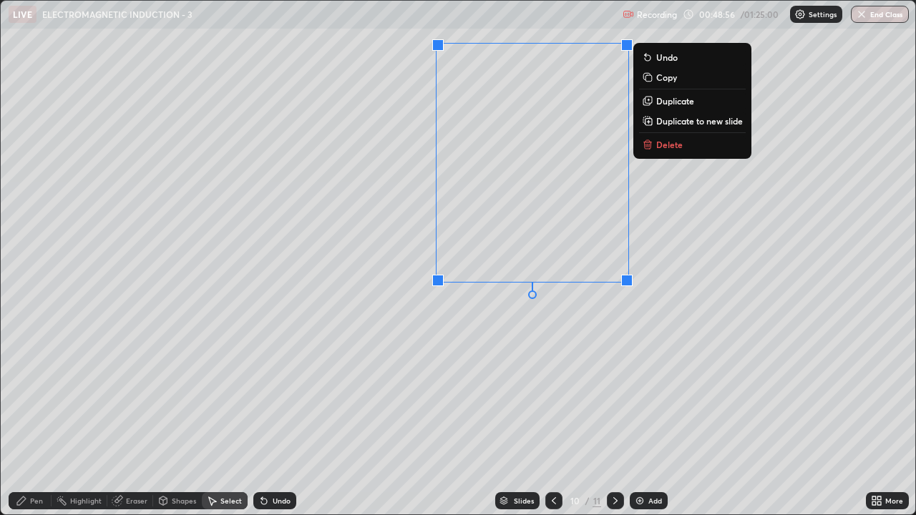
click at [540, 394] on div "0 ° Undo Copy Duplicate Duplicate to new slide Delete" at bounding box center [458, 258] width 915 height 514
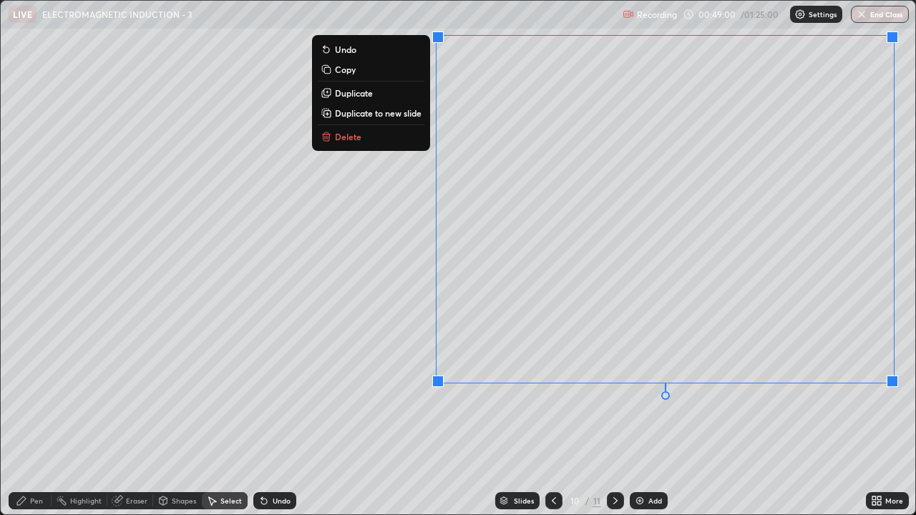
click at [421, 137] on button "Delete" at bounding box center [371, 136] width 107 height 17
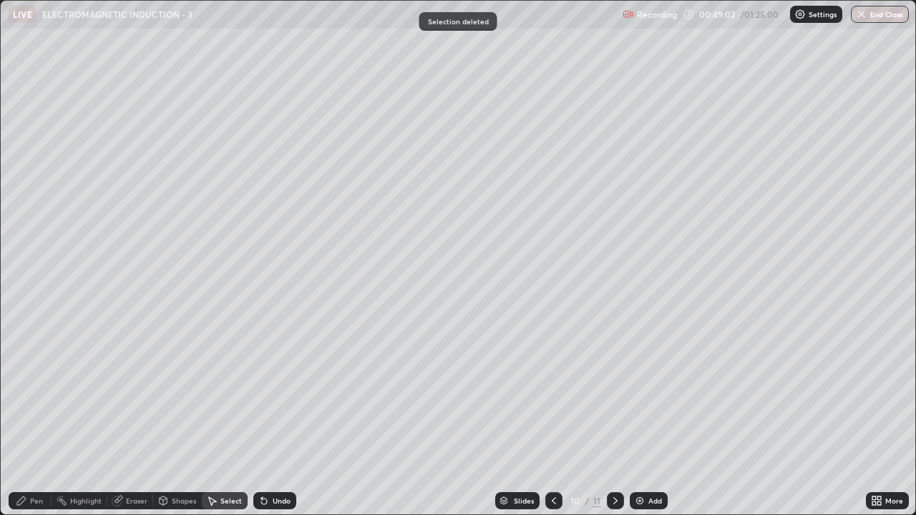
click at [48, 394] on div "Pen" at bounding box center [30, 500] width 43 height 17
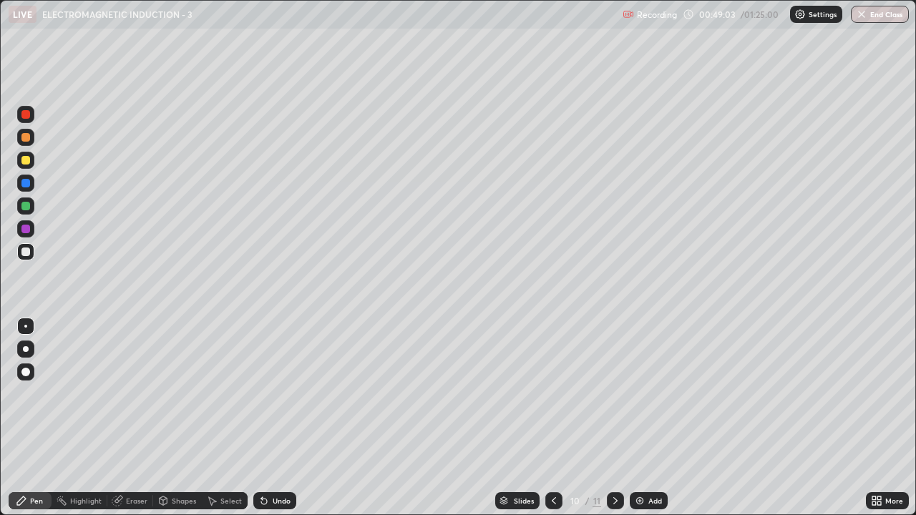
click at [32, 285] on div "Erase all" at bounding box center [26, 258] width 34 height 458
click at [24, 161] on div at bounding box center [25, 160] width 9 height 9
click at [266, 394] on icon at bounding box center [263, 500] width 11 height 11
click at [277, 394] on div "Undo" at bounding box center [282, 500] width 18 height 7
click at [280, 394] on div "Undo" at bounding box center [274, 500] width 43 height 17
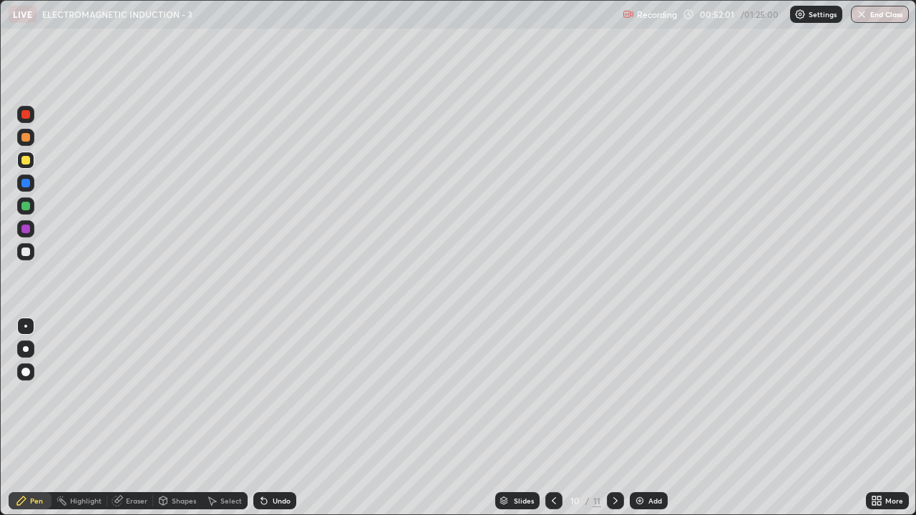
click at [282, 394] on div "Undo" at bounding box center [282, 500] width 18 height 7
click at [233, 394] on div "Select" at bounding box center [230, 500] width 21 height 7
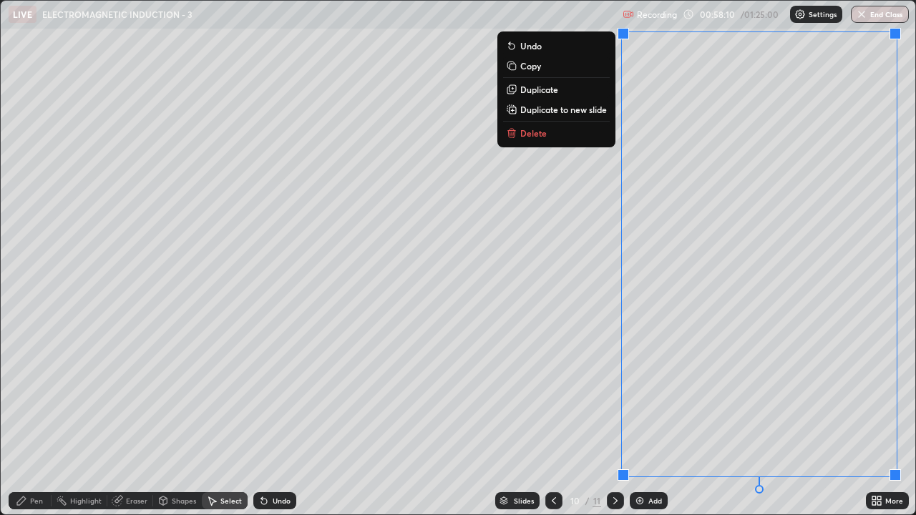
click at [538, 107] on p "Duplicate to new slide" at bounding box center [563, 109] width 87 height 11
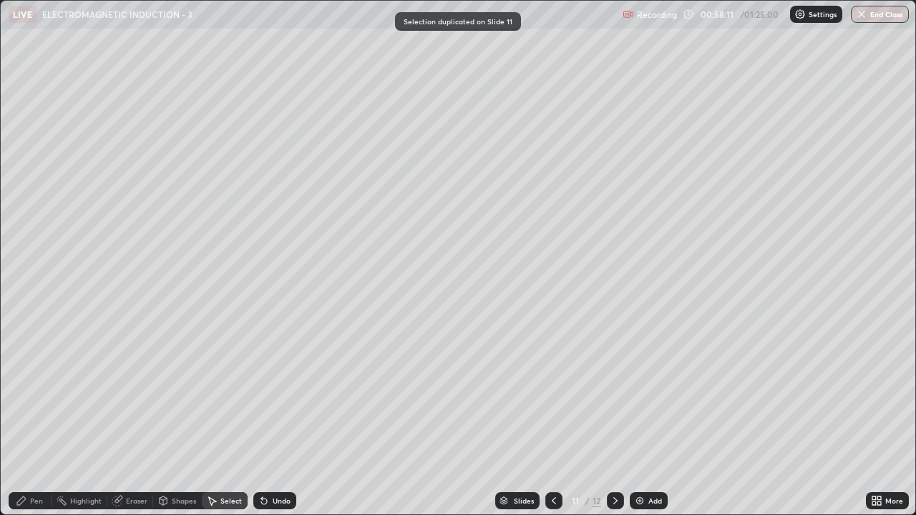
click at [37, 394] on div "Pen" at bounding box center [30, 500] width 43 height 17
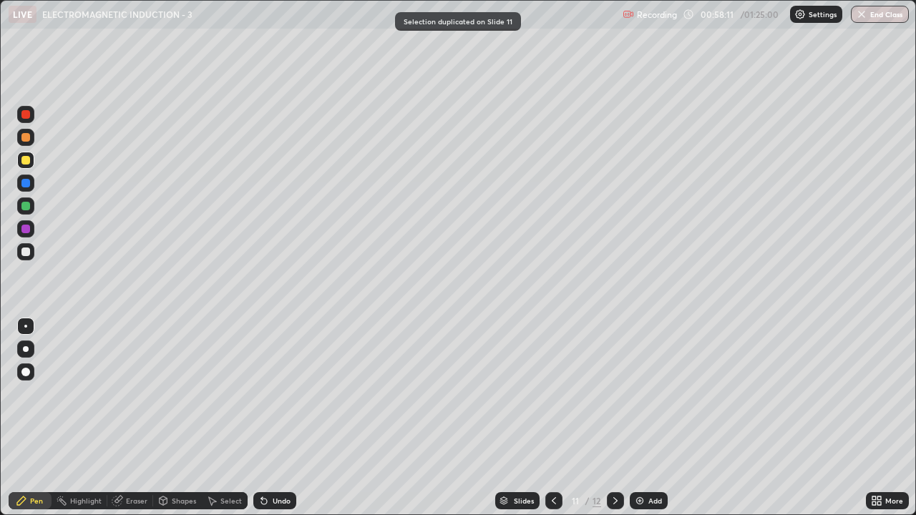
click at [23, 248] on div at bounding box center [25, 252] width 9 height 9
click at [277, 394] on div "Undo" at bounding box center [282, 500] width 18 height 7
click at [280, 394] on div "Undo" at bounding box center [282, 500] width 18 height 7
click at [268, 394] on icon at bounding box center [263, 500] width 11 height 11
click at [271, 394] on div "Undo" at bounding box center [274, 500] width 43 height 17
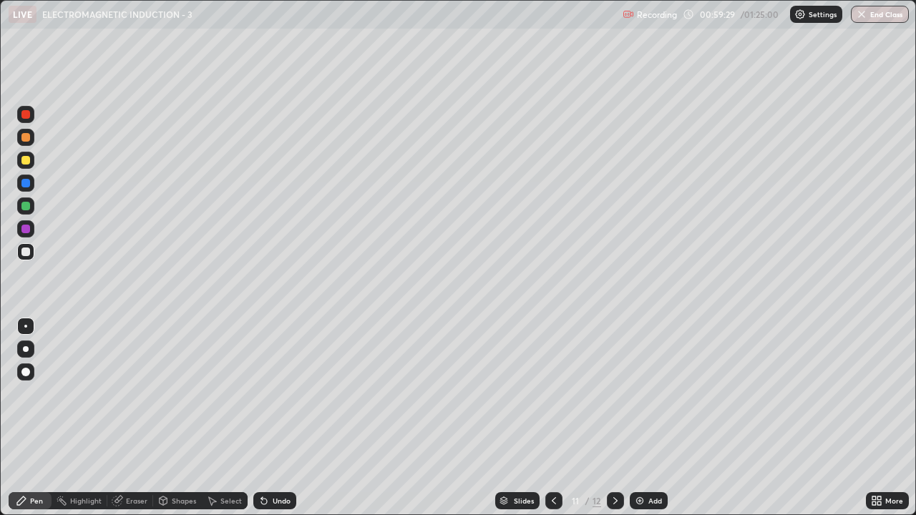
click at [266, 394] on div "Undo" at bounding box center [274, 500] width 43 height 17
click at [264, 394] on div "Undo" at bounding box center [274, 500] width 43 height 17
click at [262, 394] on div "Undo" at bounding box center [274, 500] width 43 height 17
click at [23, 158] on div at bounding box center [25, 160] width 9 height 9
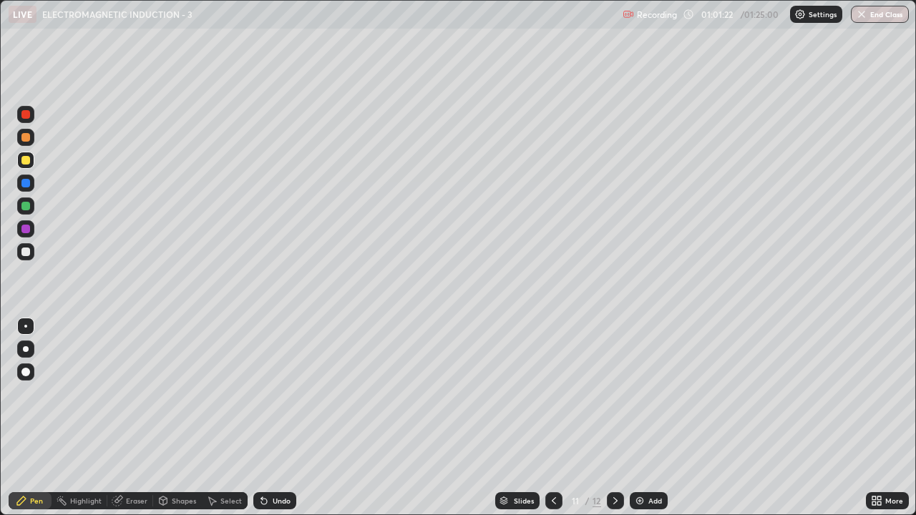
click at [276, 394] on div "Undo" at bounding box center [282, 500] width 18 height 7
click at [277, 394] on div "Undo" at bounding box center [282, 500] width 18 height 7
click at [281, 394] on div "Undo" at bounding box center [274, 500] width 43 height 17
click at [278, 394] on div "Undo" at bounding box center [282, 500] width 18 height 7
click at [276, 394] on div "Undo" at bounding box center [282, 500] width 18 height 7
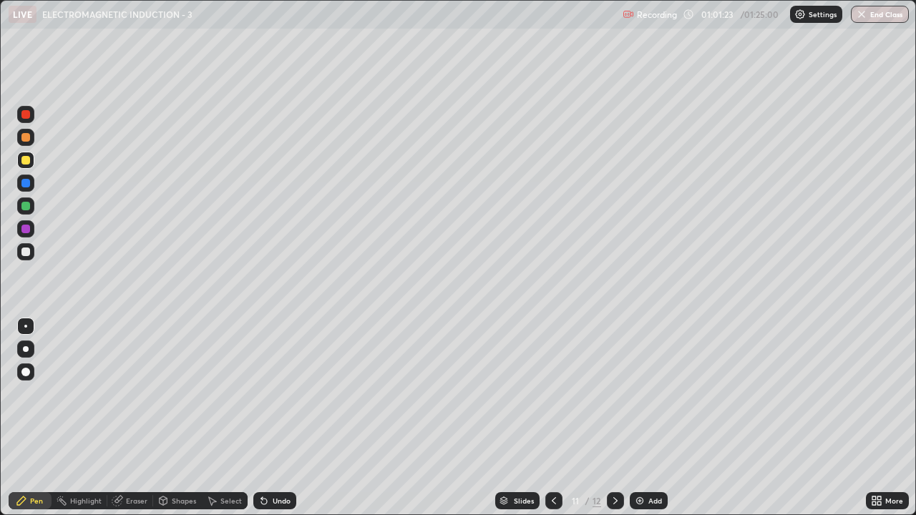
click at [275, 394] on div "Undo" at bounding box center [282, 500] width 18 height 7
click at [264, 394] on icon at bounding box center [263, 500] width 11 height 11
click at [267, 394] on icon at bounding box center [263, 500] width 11 height 11
click at [268, 394] on div "Undo" at bounding box center [274, 500] width 43 height 17
click at [273, 394] on div "Undo" at bounding box center [282, 500] width 18 height 7
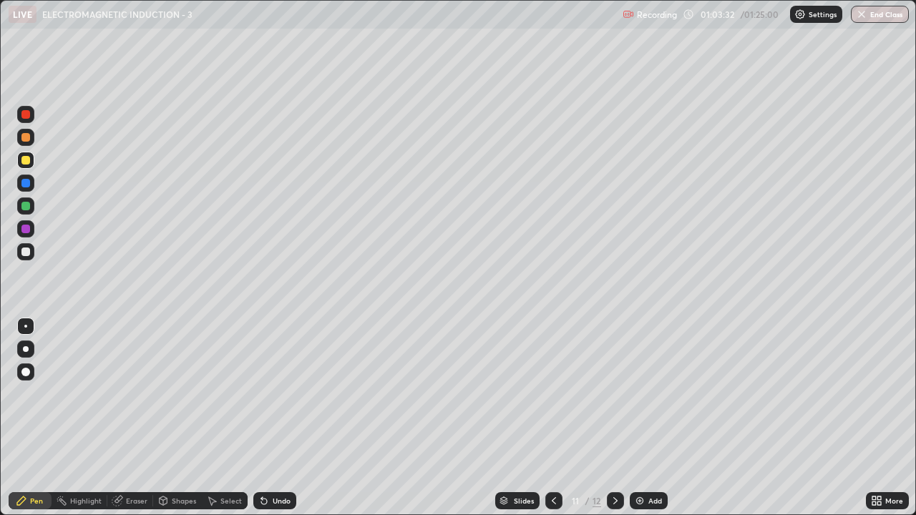
click at [273, 394] on div "Undo" at bounding box center [282, 500] width 18 height 7
click at [270, 394] on div "Undo" at bounding box center [274, 500] width 43 height 17
click at [273, 394] on div "Undo" at bounding box center [282, 500] width 18 height 7
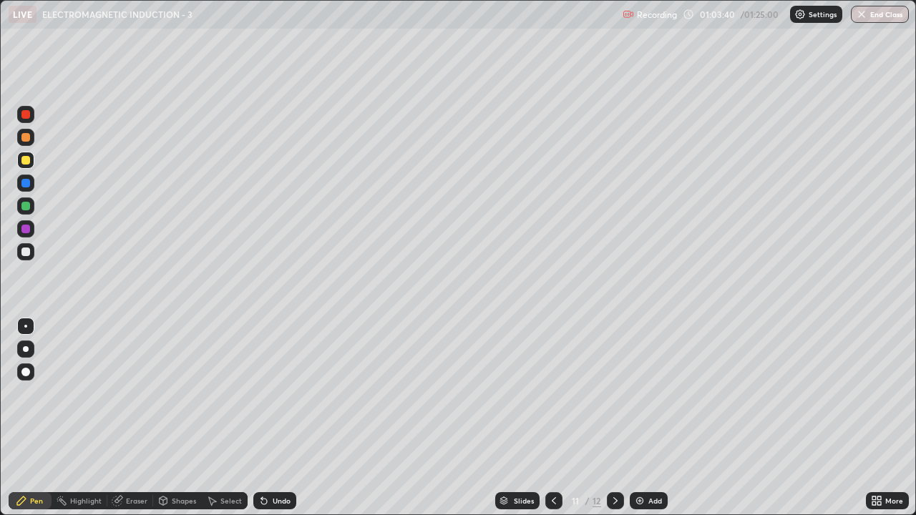
click at [223, 394] on div "Select" at bounding box center [230, 500] width 21 height 7
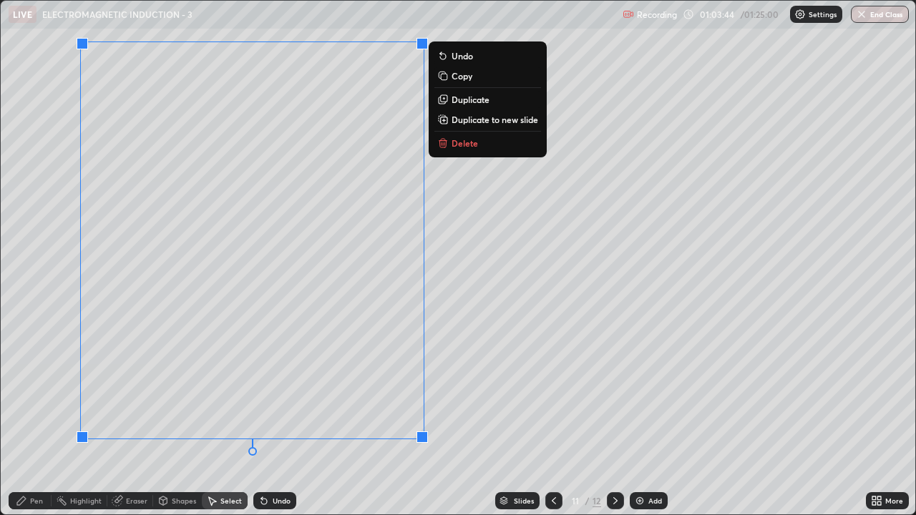
click at [532, 186] on div "0 ° Undo Copy Duplicate Duplicate to new slide Delete" at bounding box center [458, 258] width 915 height 514
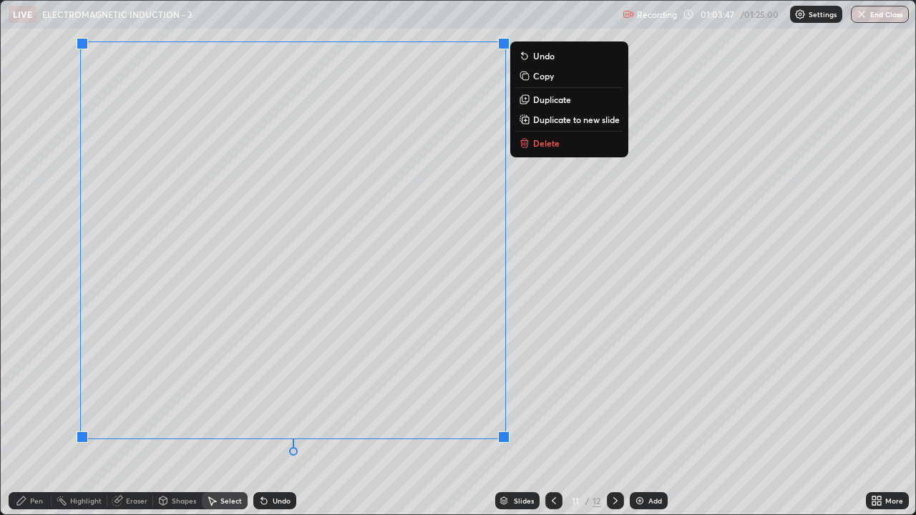
click at [560, 120] on p "Duplicate to new slide" at bounding box center [576, 119] width 87 height 11
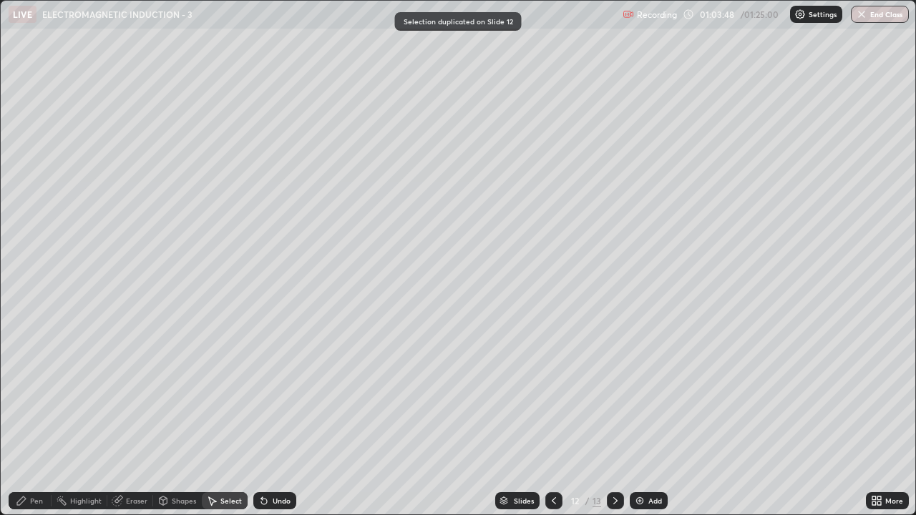
click at [44, 394] on div "Pen" at bounding box center [30, 500] width 43 height 17
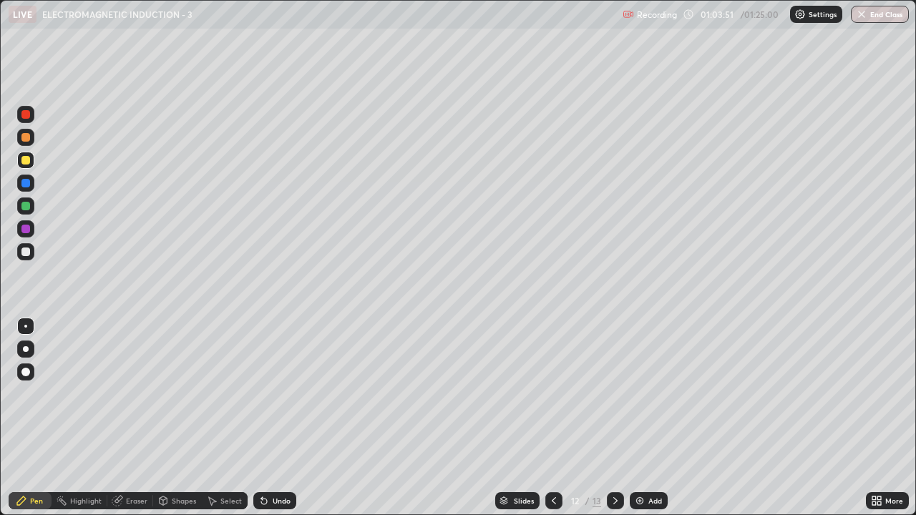
click at [27, 248] on div at bounding box center [25, 252] width 9 height 9
click at [273, 394] on div "Undo" at bounding box center [282, 500] width 18 height 7
click at [270, 394] on div "Undo" at bounding box center [274, 500] width 43 height 17
click at [271, 394] on div "Undo" at bounding box center [274, 500] width 43 height 17
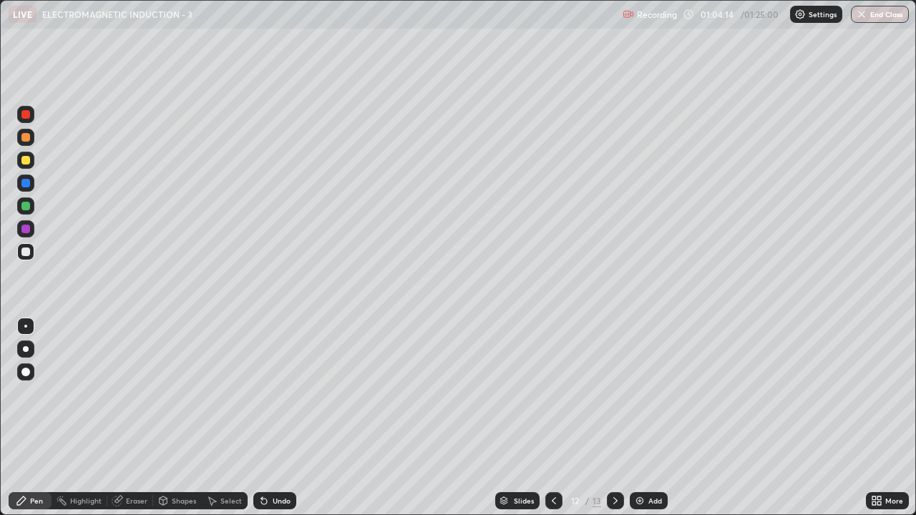
click at [271, 394] on div "Undo" at bounding box center [274, 500] width 43 height 17
click at [276, 394] on div "Undo" at bounding box center [274, 500] width 43 height 17
click at [29, 162] on div at bounding box center [25, 160] width 9 height 9
click at [281, 394] on div "Undo" at bounding box center [282, 500] width 18 height 7
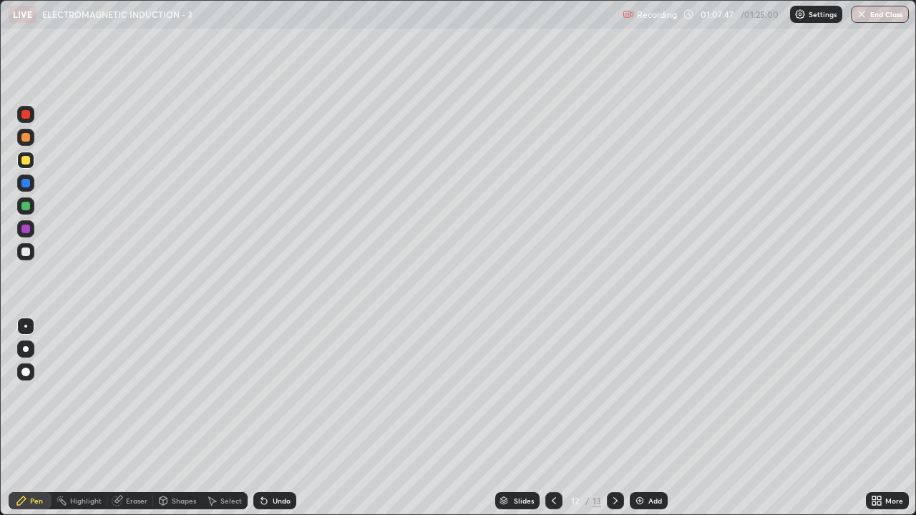
click at [125, 394] on div "Eraser" at bounding box center [130, 500] width 46 height 17
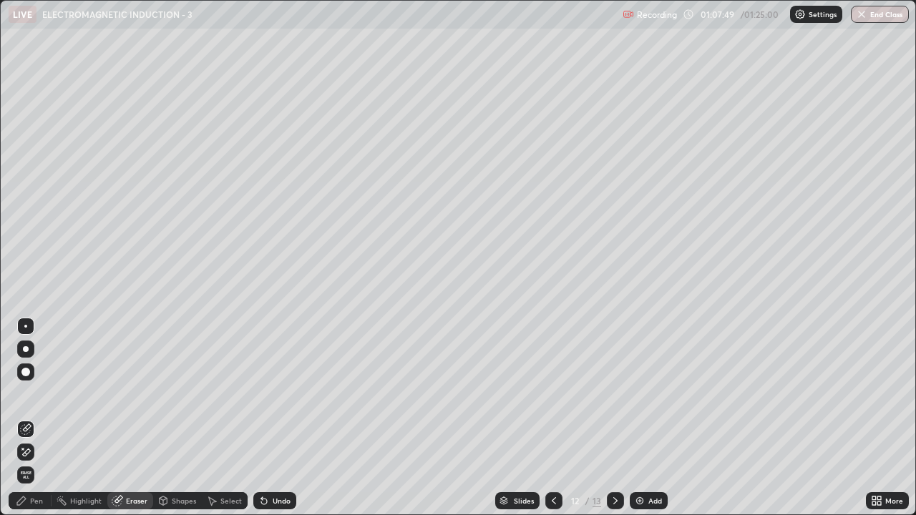
click at [48, 394] on div "Pen" at bounding box center [30, 500] width 43 height 17
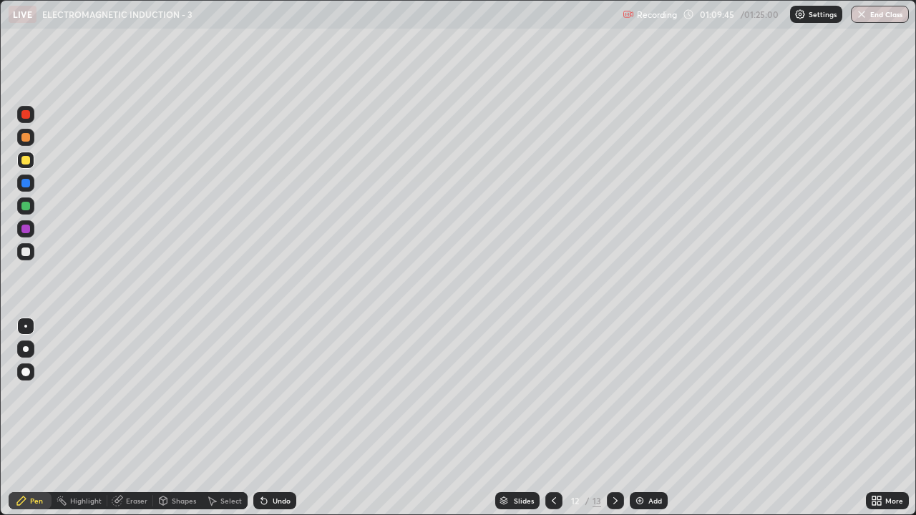
click at [233, 394] on div "Select" at bounding box center [230, 500] width 21 height 7
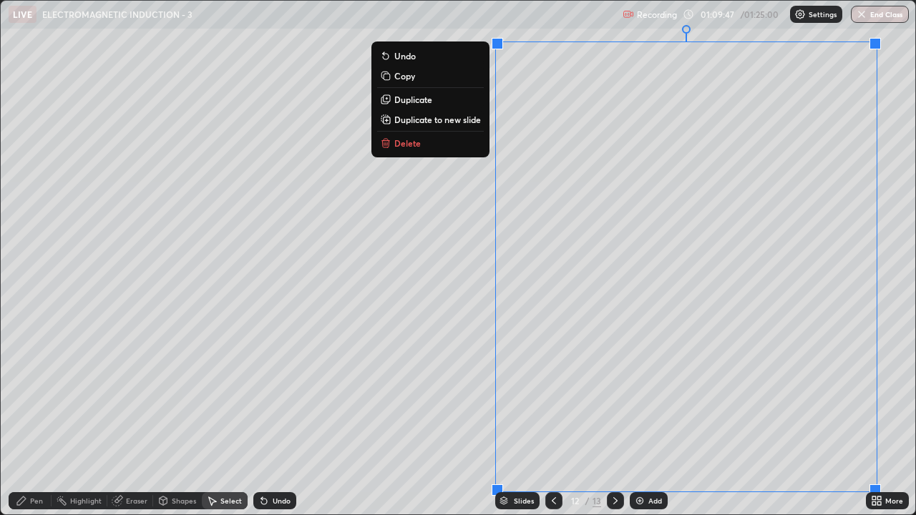
click at [422, 115] on p "Duplicate to new slide" at bounding box center [437, 119] width 87 height 11
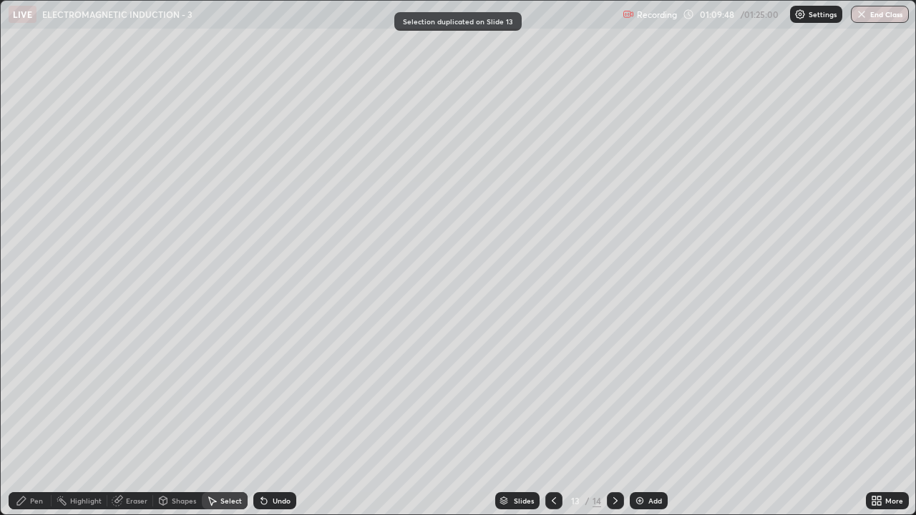
click at [39, 394] on div "Pen" at bounding box center [30, 500] width 43 height 17
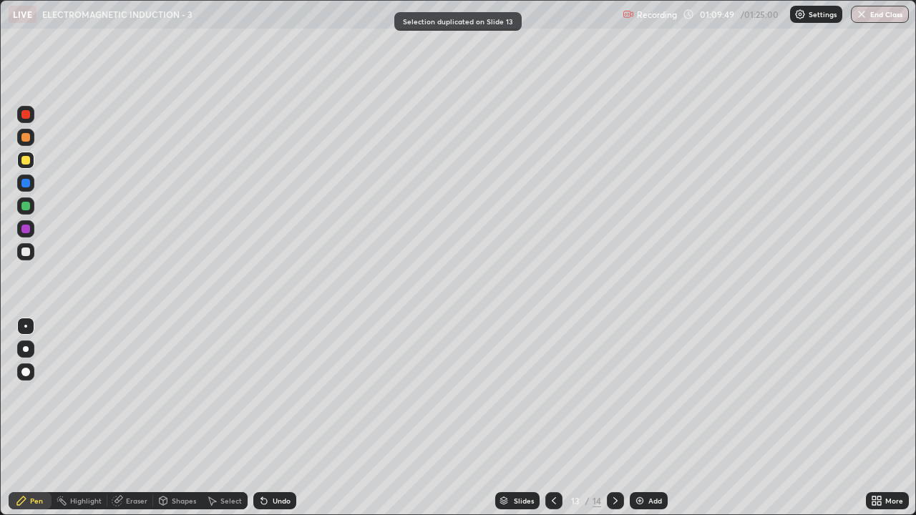
click at [26, 251] on div at bounding box center [25, 252] width 9 height 9
click at [261, 394] on icon at bounding box center [261, 497] width 1 height 1
click at [19, 160] on div at bounding box center [25, 160] width 17 height 17
click at [551, 394] on icon at bounding box center [553, 500] width 11 height 11
click at [614, 394] on icon at bounding box center [615, 500] width 11 height 11
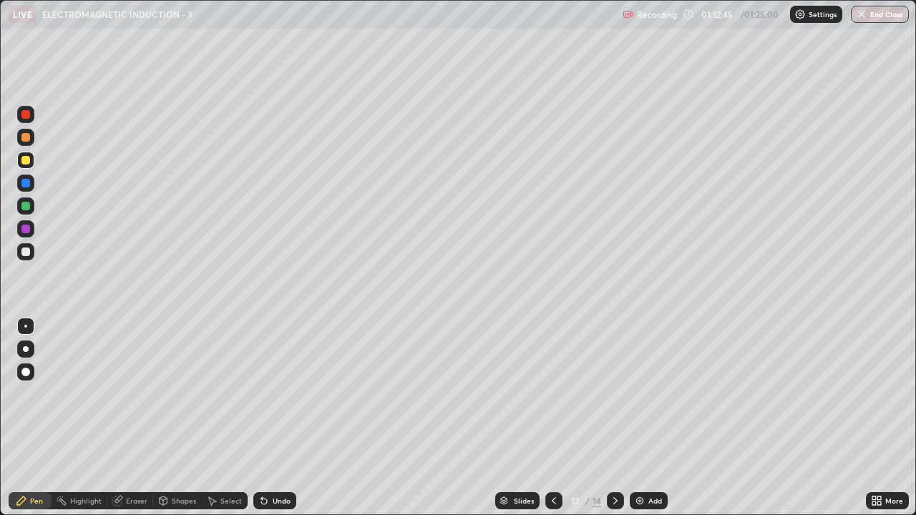
click at [550, 394] on icon at bounding box center [553, 500] width 11 height 11
click at [614, 394] on icon at bounding box center [615, 500] width 11 height 11
click at [552, 394] on icon at bounding box center [553, 500] width 11 height 11
click at [613, 394] on icon at bounding box center [615, 500] width 11 height 11
click at [216, 394] on icon at bounding box center [211, 500] width 11 height 11
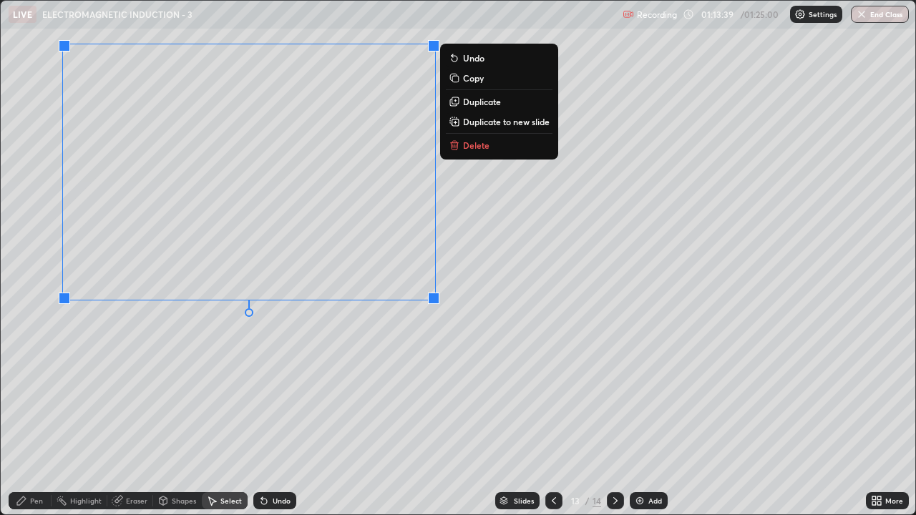
click at [493, 118] on p "Duplicate to new slide" at bounding box center [506, 121] width 87 height 11
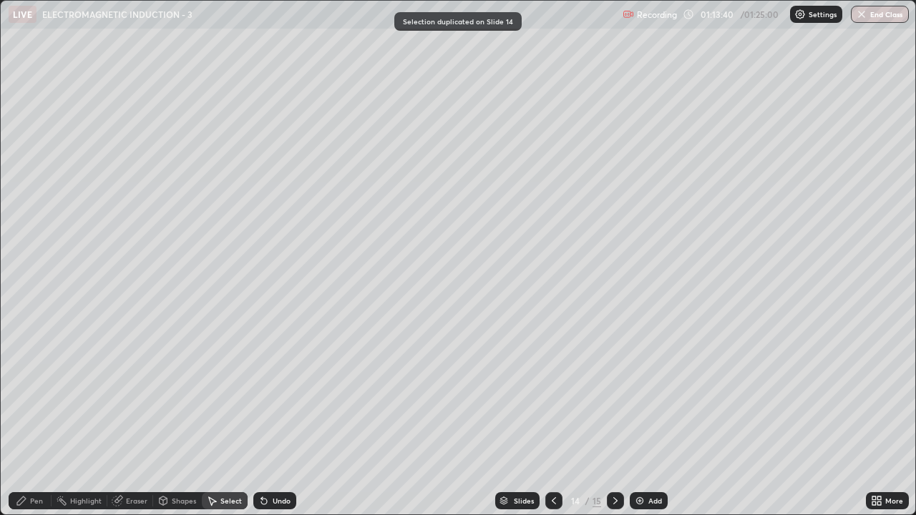
click at [42, 394] on div "Pen" at bounding box center [30, 500] width 43 height 17
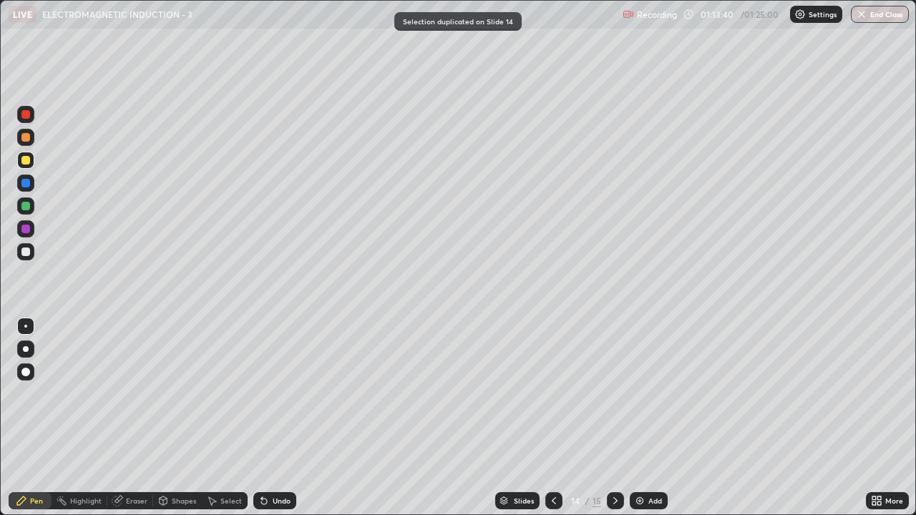
click at [27, 249] on div at bounding box center [25, 252] width 9 height 9
click at [140, 394] on div "Eraser" at bounding box center [136, 500] width 21 height 7
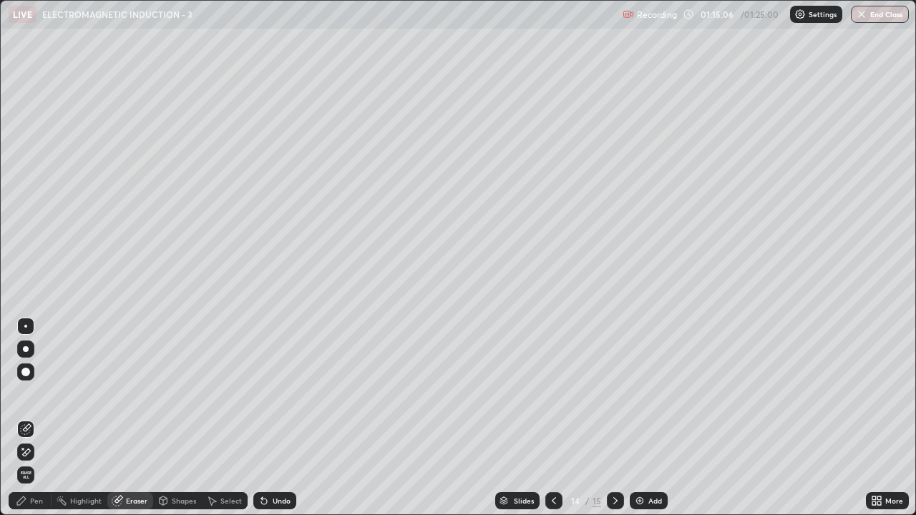
click at [40, 394] on div "Pen" at bounding box center [36, 500] width 13 height 7
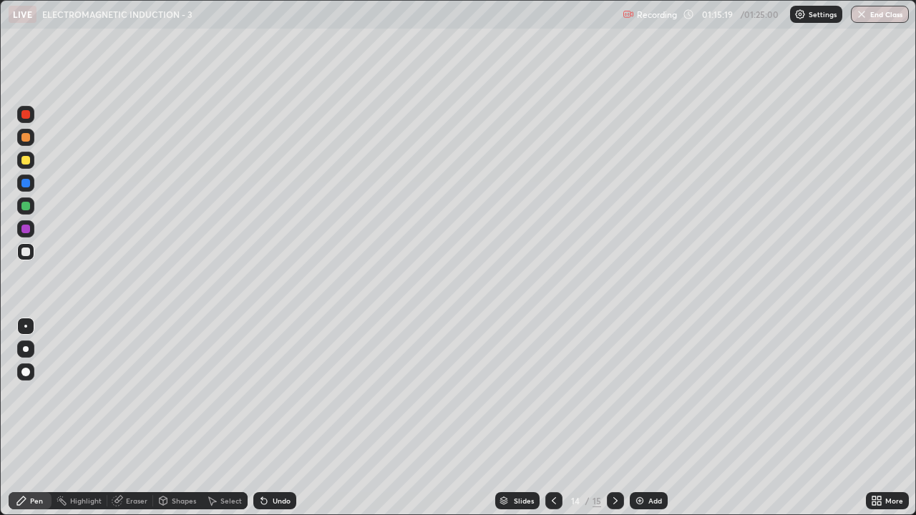
click at [255, 394] on div "Undo" at bounding box center [274, 500] width 43 height 17
click at [31, 162] on div at bounding box center [25, 160] width 17 height 17
click at [228, 394] on div "Select" at bounding box center [230, 500] width 21 height 7
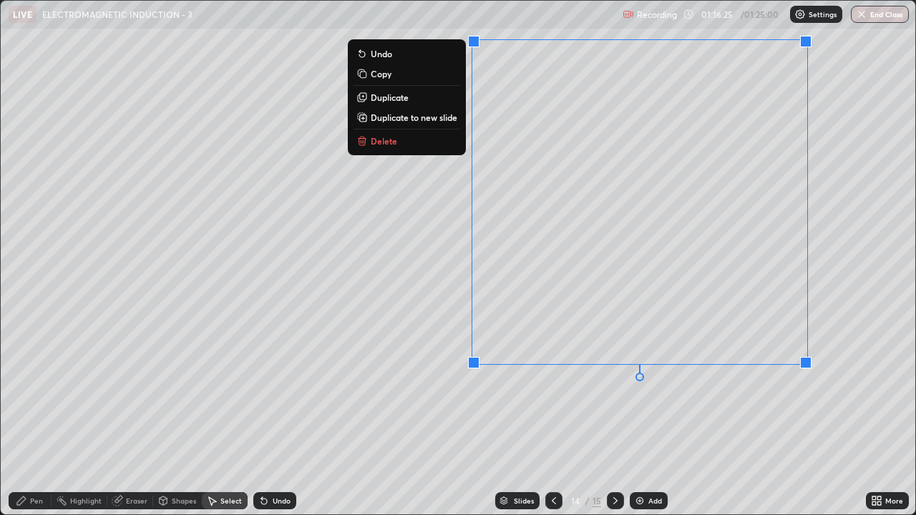
click at [402, 119] on p "Duplicate to new slide" at bounding box center [414, 117] width 87 height 11
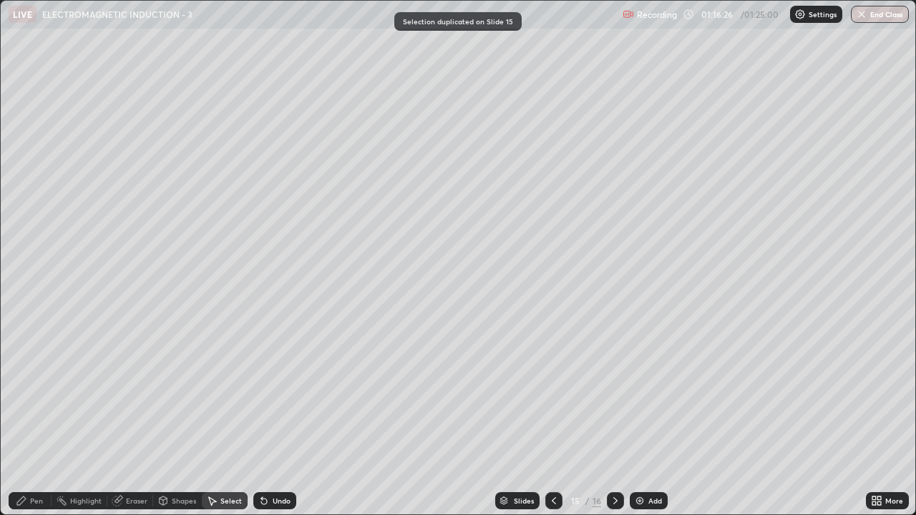
click at [37, 394] on div "Pen" at bounding box center [36, 500] width 13 height 7
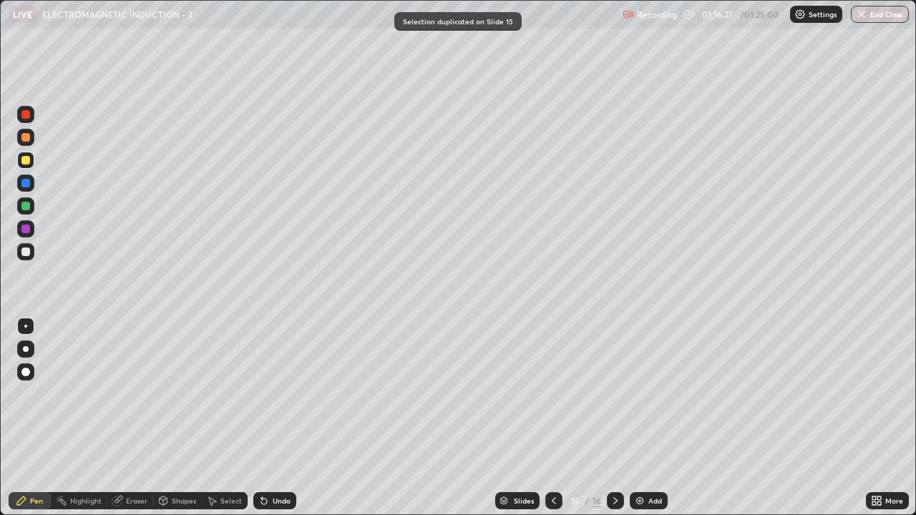
click at [25, 252] on div at bounding box center [25, 252] width 9 height 9
click at [261, 394] on icon at bounding box center [261, 497] width 1 height 1
click at [267, 394] on icon at bounding box center [263, 500] width 11 height 11
click at [24, 160] on div at bounding box center [25, 160] width 9 height 9
click at [262, 394] on icon at bounding box center [264, 502] width 6 height 6
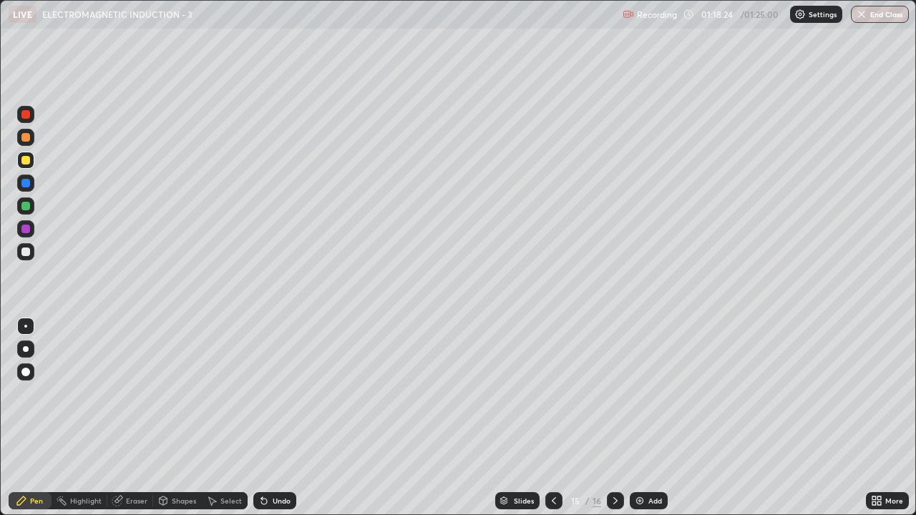
click at [268, 394] on div "Undo" at bounding box center [274, 500] width 43 height 17
click at [273, 394] on div "Undo" at bounding box center [282, 500] width 18 height 7
click at [262, 394] on icon at bounding box center [264, 502] width 6 height 6
click at [58, 394] on circle at bounding box center [57, 500] width 1 height 1
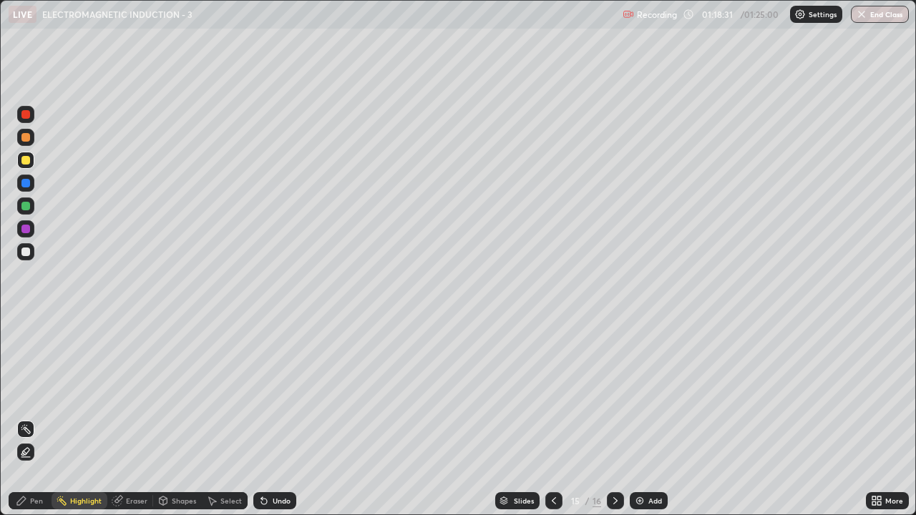
click at [24, 249] on div at bounding box center [25, 252] width 9 height 9
click at [21, 394] on div "Pen" at bounding box center [30, 500] width 43 height 17
click at [17, 163] on div at bounding box center [25, 160] width 17 height 17
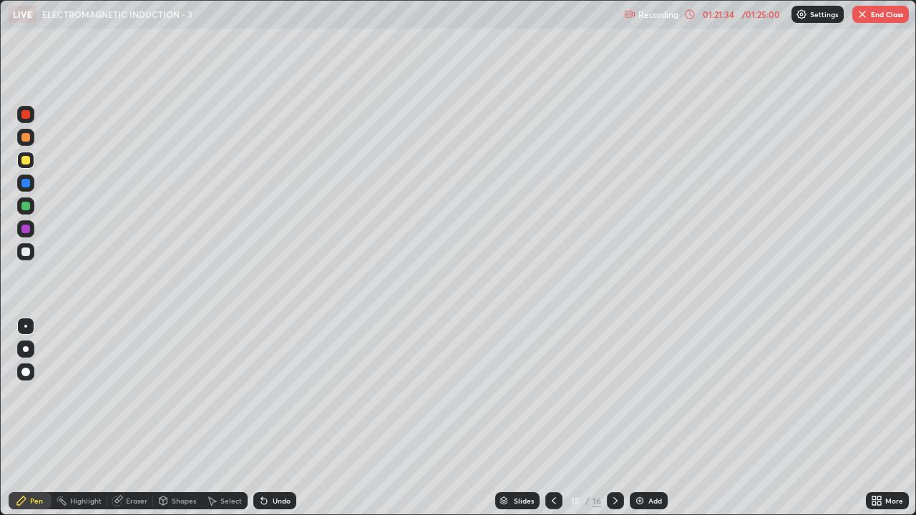
click at [137, 394] on div "Eraser" at bounding box center [136, 500] width 21 height 7
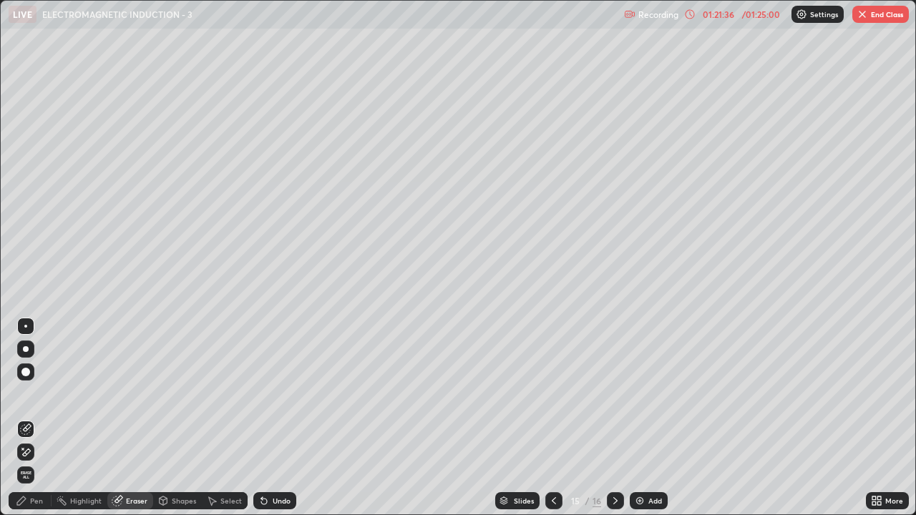
click at [38, 394] on div "Pen" at bounding box center [30, 500] width 43 height 17
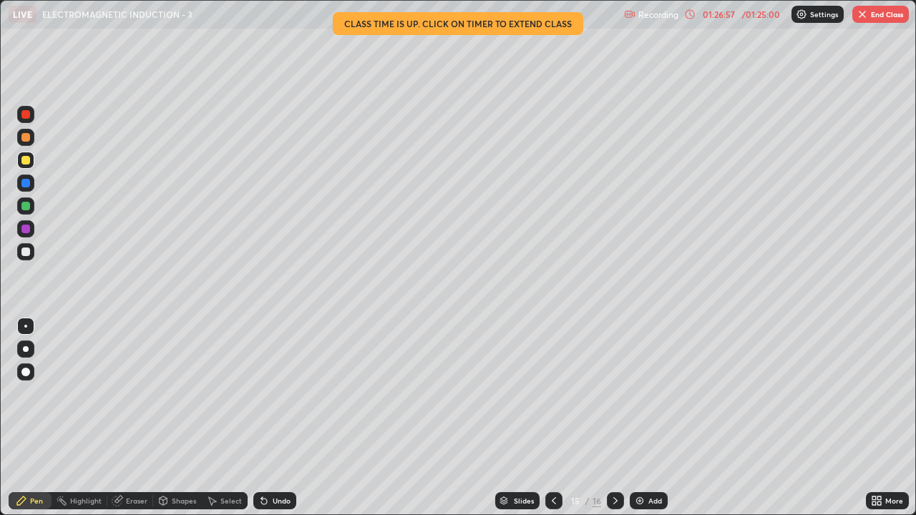
click at [880, 11] on button "End Class" at bounding box center [880, 14] width 57 height 17
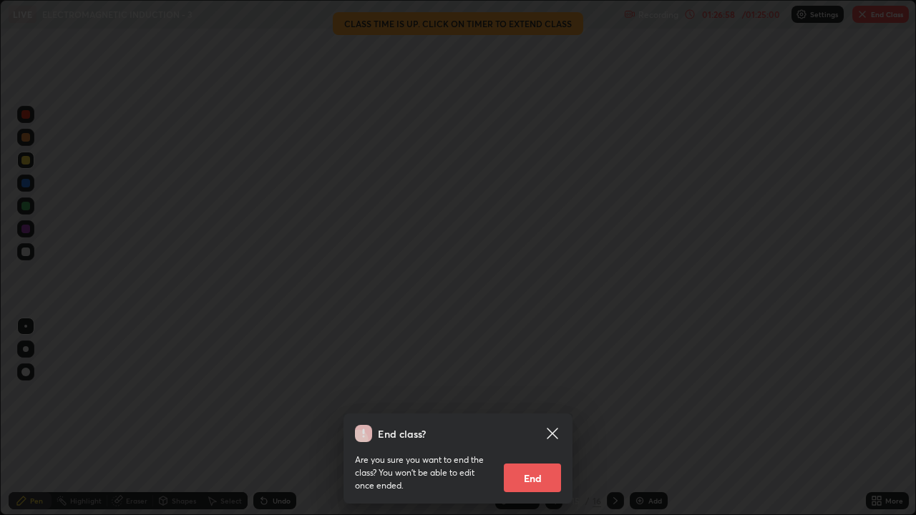
click at [533, 394] on button "End" at bounding box center [532, 478] width 57 height 29
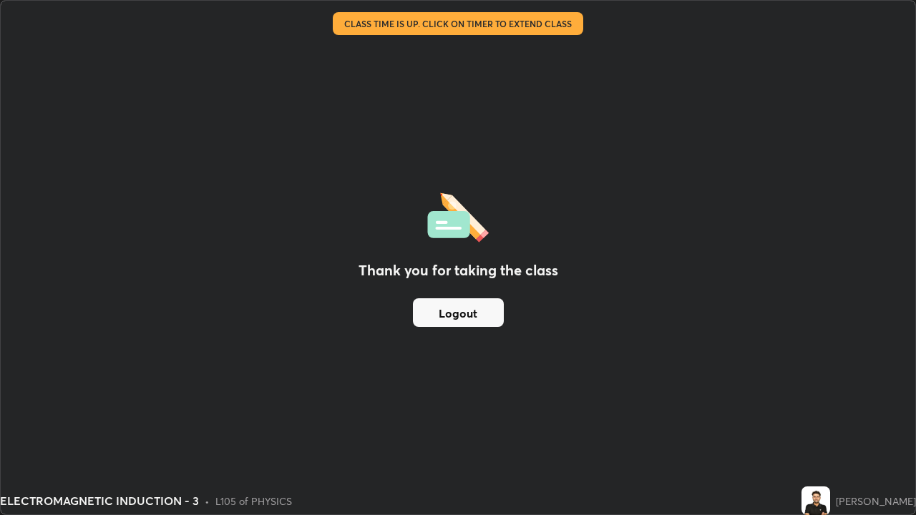
click at [472, 309] on button "Logout" at bounding box center [458, 312] width 91 height 29
